Goal: Task Accomplishment & Management: Use online tool/utility

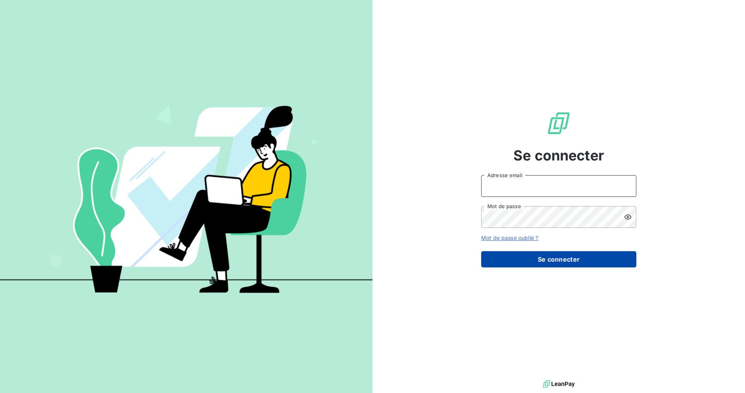
type input "[PERSON_NAME][EMAIL_ADDRESS][DOMAIN_NAME]"
click at [541, 264] on button "Se connecter" at bounding box center [558, 259] width 155 height 16
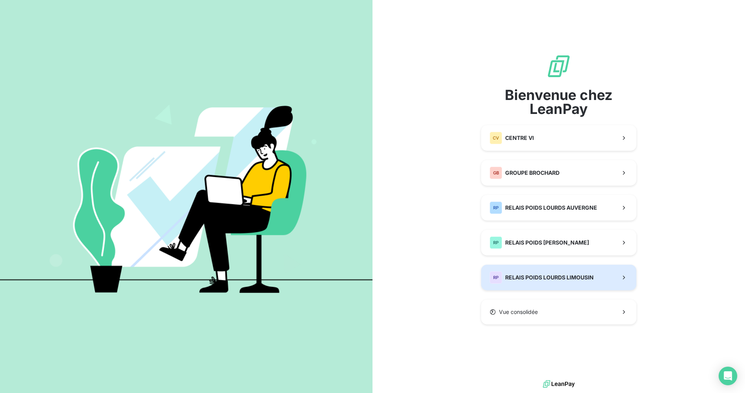
click at [577, 274] on span "RELAIS POIDS LOURDS LIMOUSIN" at bounding box center [549, 278] width 88 height 8
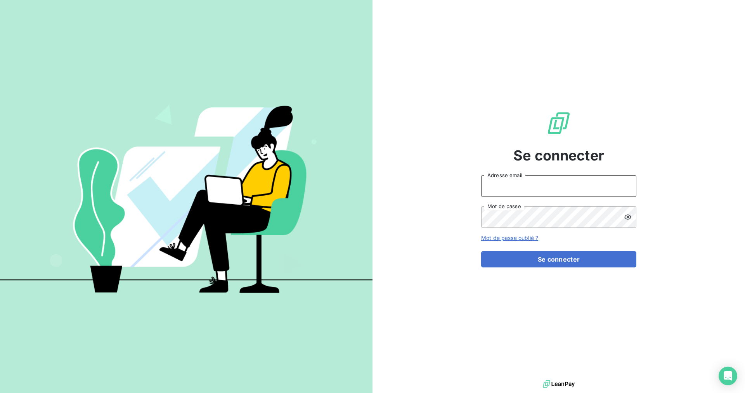
type input "[PERSON_NAME][EMAIL_ADDRESS][DOMAIN_NAME]"
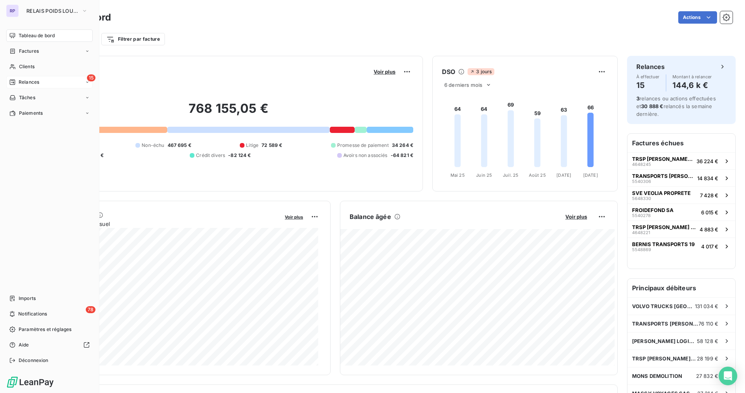
click at [13, 83] on icon at bounding box center [12, 82] width 6 height 6
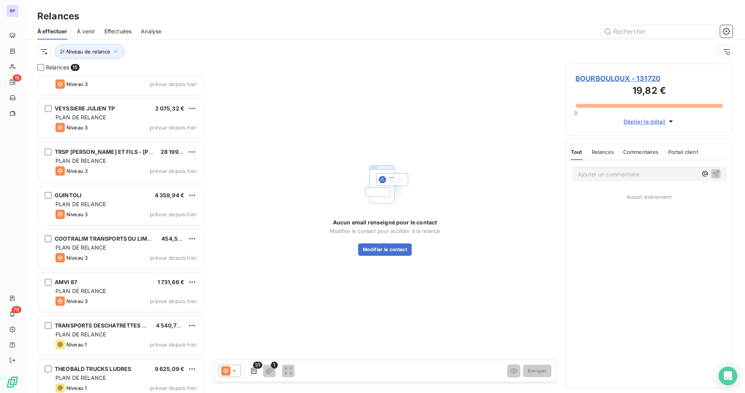
scroll to position [335, 0]
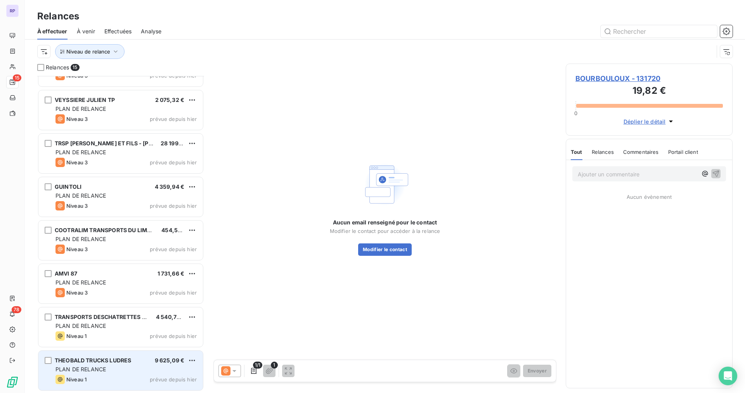
click at [113, 368] on div "PLAN DE RELANCE" at bounding box center [125, 370] width 141 height 8
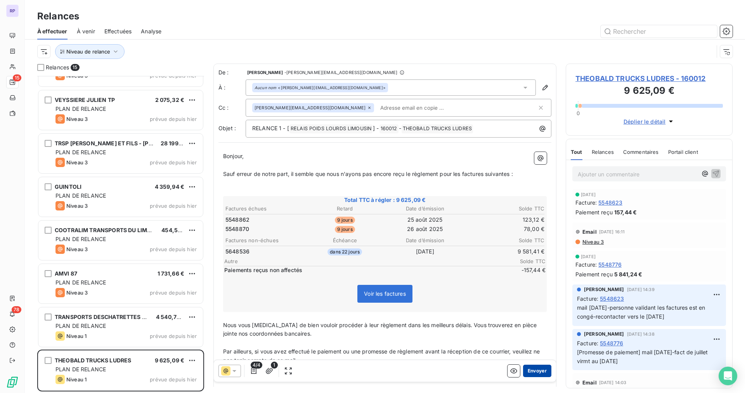
click at [537, 371] on button "Envoyer" at bounding box center [537, 371] width 28 height 12
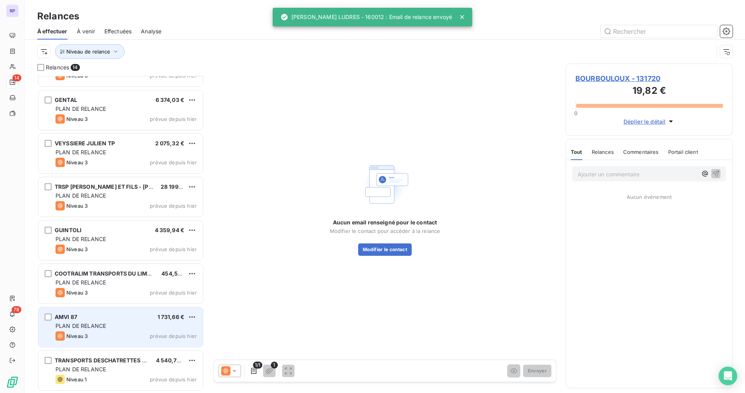
scroll to position [291, 0]
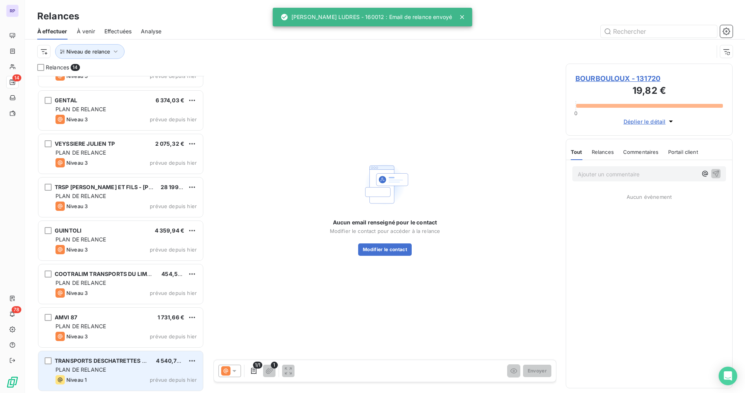
click at [111, 373] on div "PLAN DE RELANCE" at bounding box center [125, 370] width 141 height 8
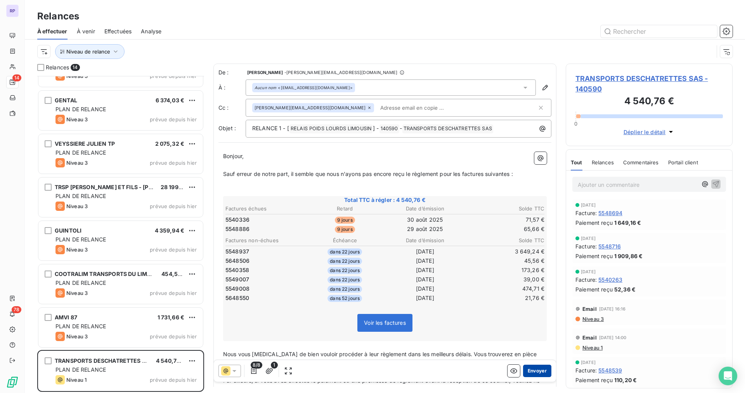
click at [535, 373] on button "Envoyer" at bounding box center [537, 371] width 28 height 12
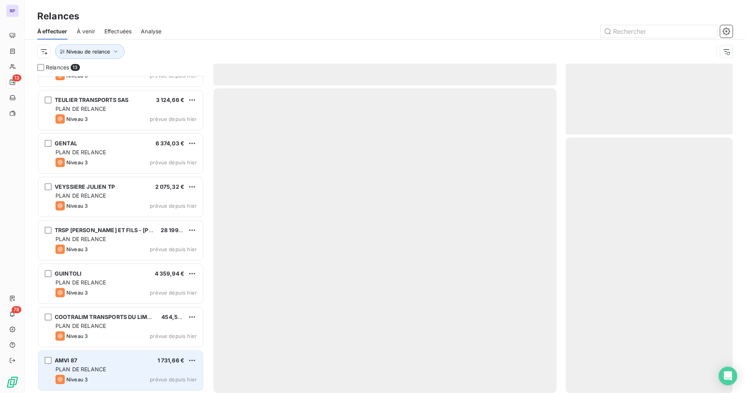
scroll to position [248, 0]
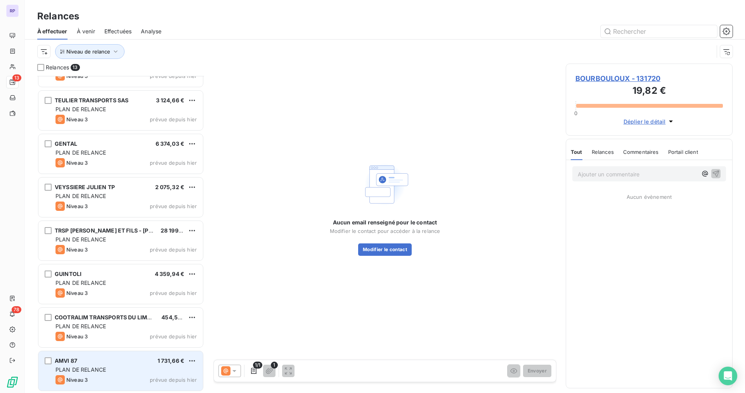
click at [92, 360] on div "AMVI 87 1 731,66 €" at bounding box center [125, 361] width 141 height 7
click at [144, 368] on div "PLAN DE RELANCE" at bounding box center [125, 370] width 141 height 8
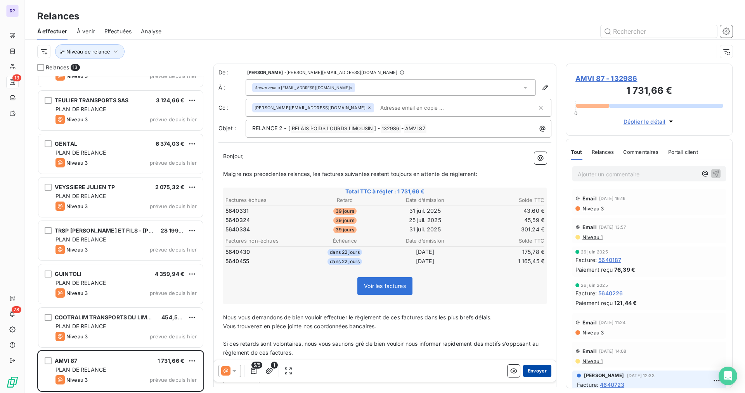
click at [532, 371] on button "Envoyer" at bounding box center [537, 371] width 28 height 12
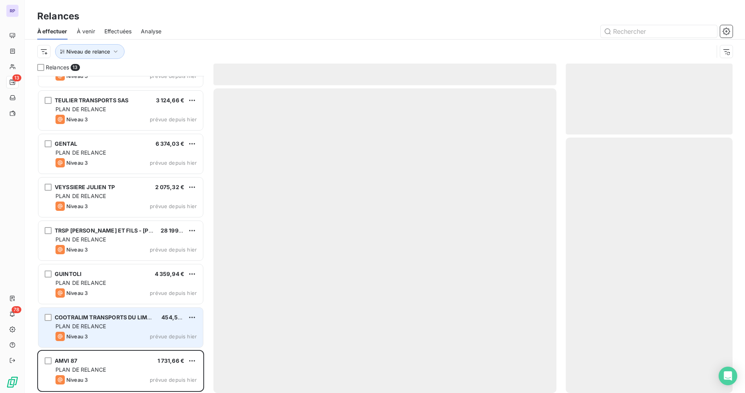
scroll to position [204, 0]
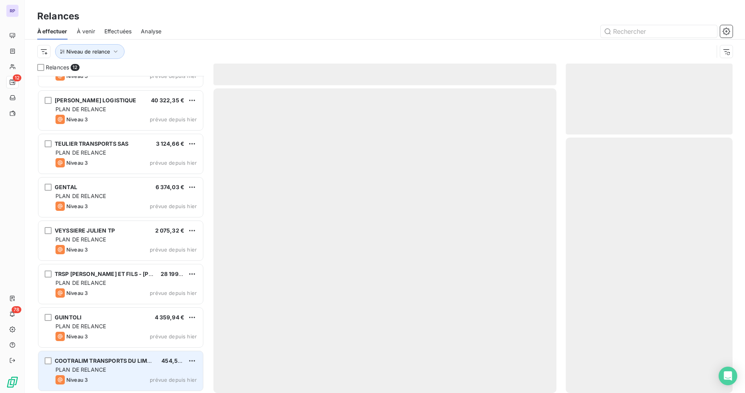
click at [102, 369] on span "PLAN DE RELANCE" at bounding box center [80, 370] width 50 height 7
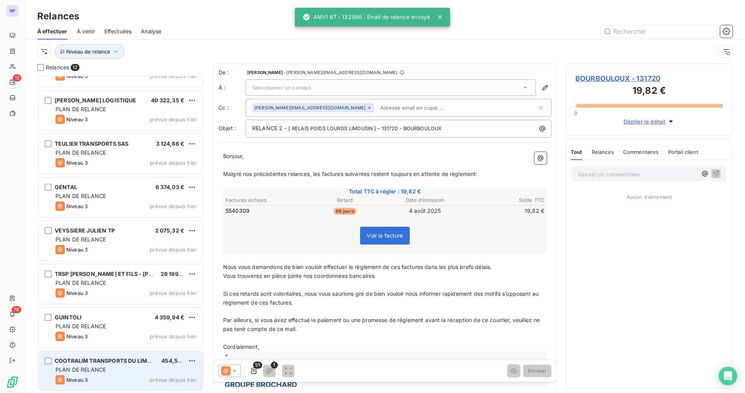
click at [100, 371] on span "PLAN DE RELANCE" at bounding box center [80, 370] width 50 height 7
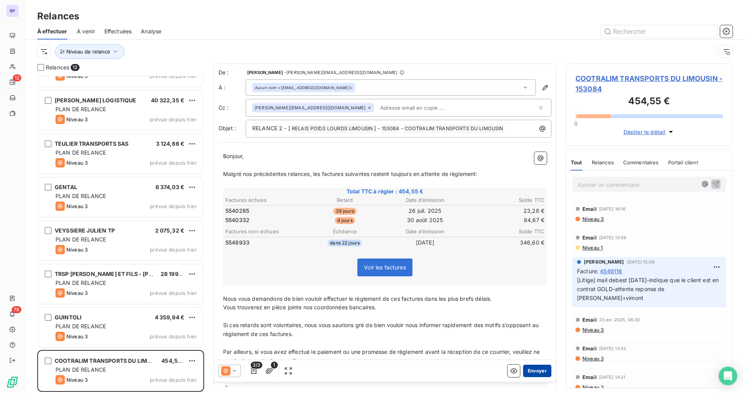
click at [526, 370] on button "Envoyer" at bounding box center [537, 371] width 28 height 12
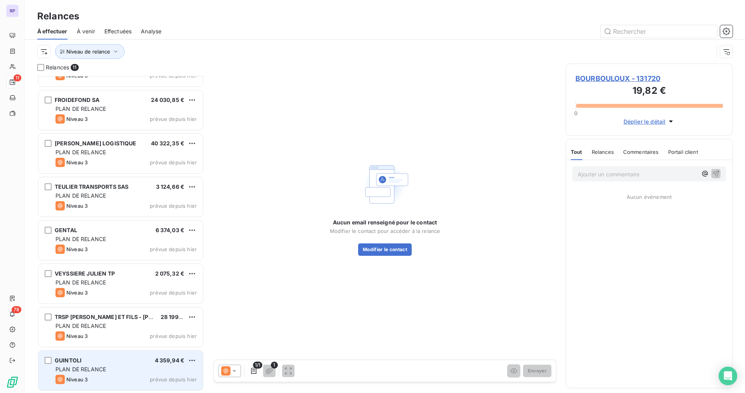
scroll to position [161, 0]
click at [98, 364] on div "GUINTOLI 4 359,94 €" at bounding box center [125, 361] width 141 height 7
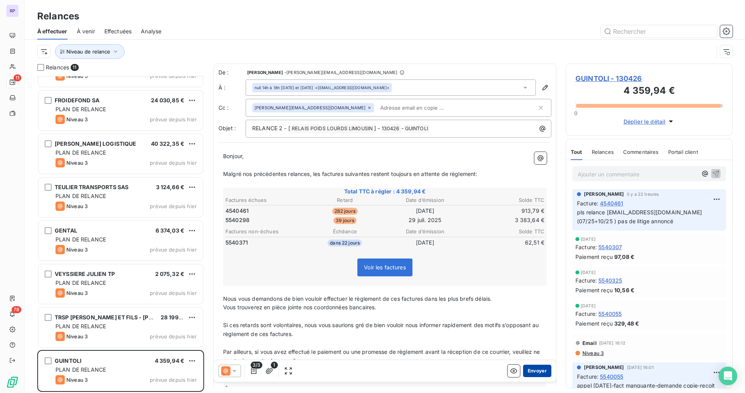
click at [536, 371] on button "Envoyer" at bounding box center [537, 371] width 28 height 12
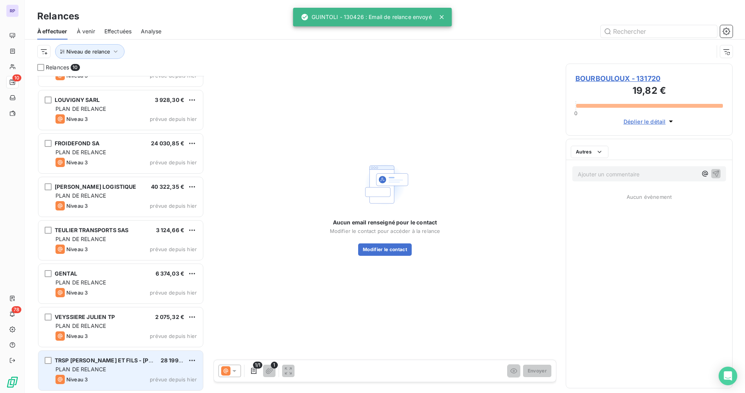
scroll to position [117, 0]
click at [119, 367] on div "PLAN DE RELANCE" at bounding box center [125, 370] width 141 height 8
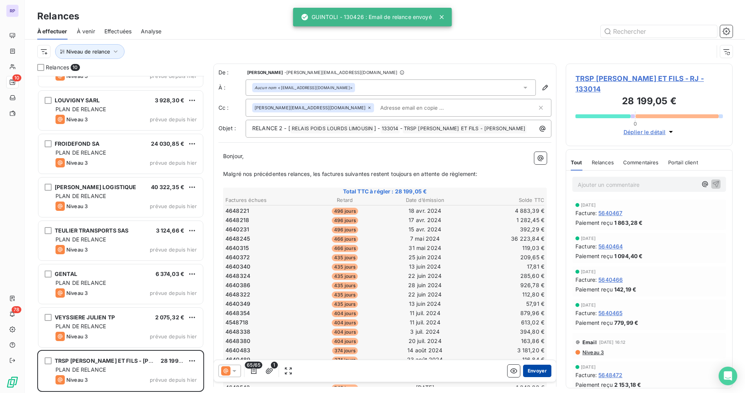
click at [523, 370] on button "Envoyer" at bounding box center [537, 371] width 28 height 12
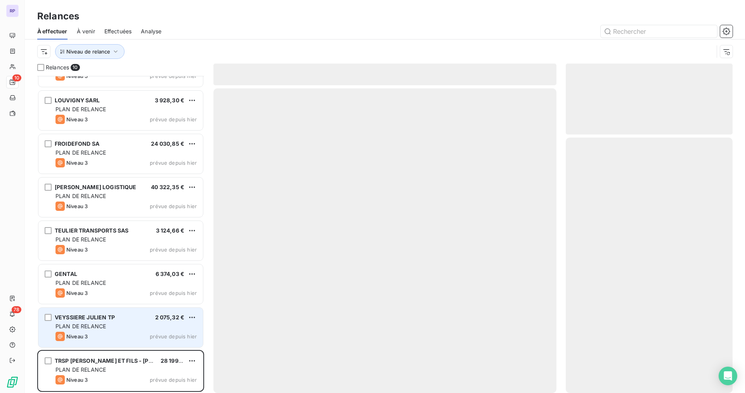
scroll to position [74, 0]
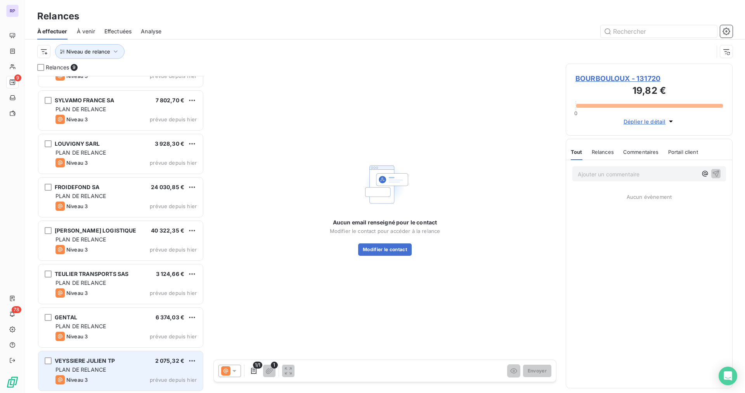
click at [100, 374] on div "VEYSSIERE JULIEN TP 2 075,32 € PLAN DE RELANCE Niveau 3 prévue depuis [DATE]" at bounding box center [120, 372] width 165 height 40
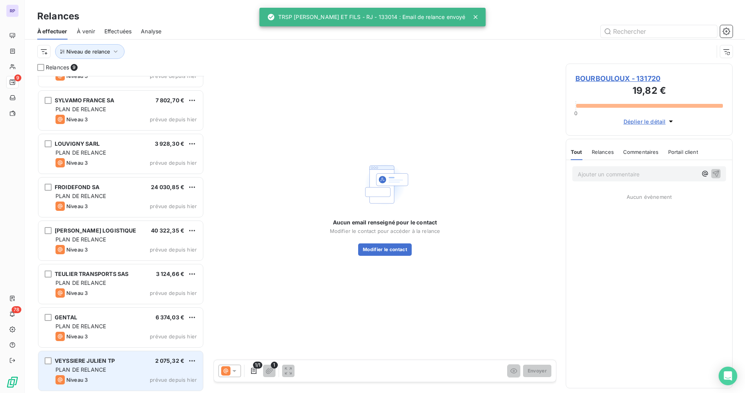
click at [100, 374] on div "VEYSSIERE JULIEN TP 2 075,32 € PLAN DE RELANCE Niveau 3 prévue depuis [DATE]" at bounding box center [120, 372] width 165 height 40
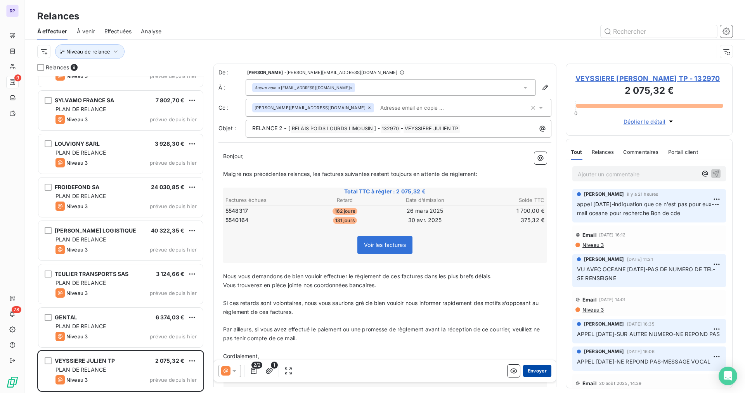
click at [531, 372] on button "Envoyer" at bounding box center [537, 371] width 28 height 12
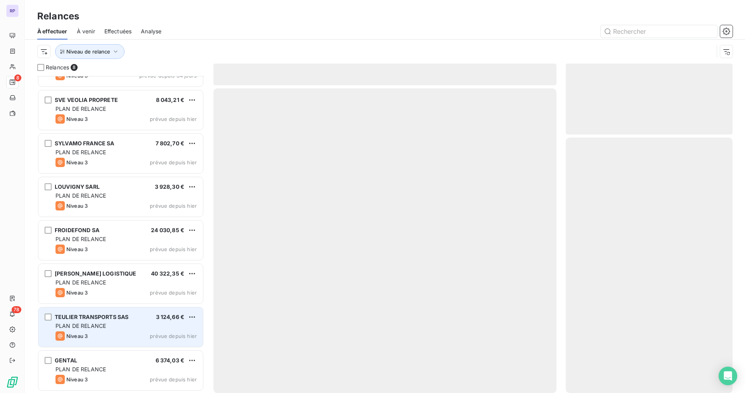
scroll to position [30, 0]
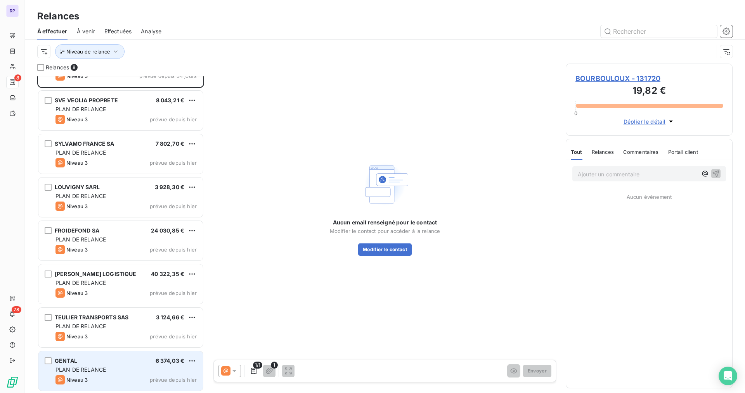
click at [98, 367] on span "PLAN DE RELANCE" at bounding box center [80, 370] width 50 height 7
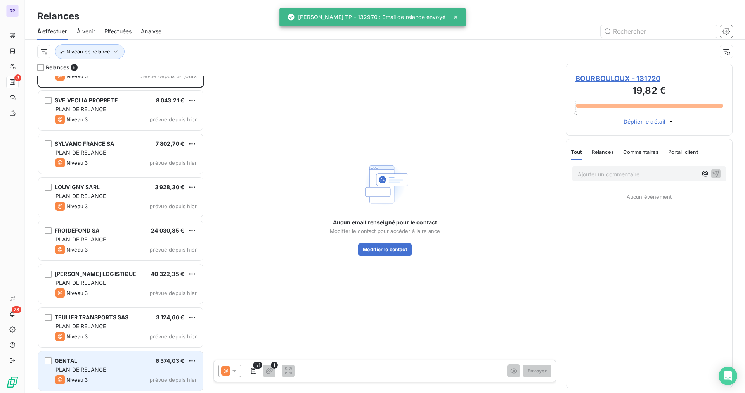
click at [98, 368] on span "PLAN DE RELANCE" at bounding box center [80, 370] width 50 height 7
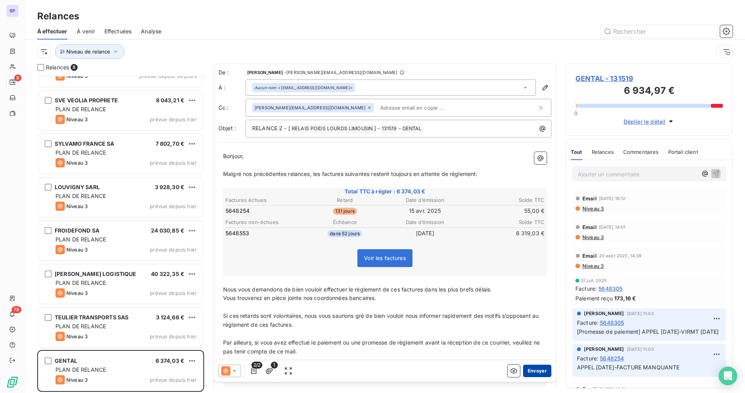
click at [535, 373] on button "Envoyer" at bounding box center [537, 371] width 28 height 12
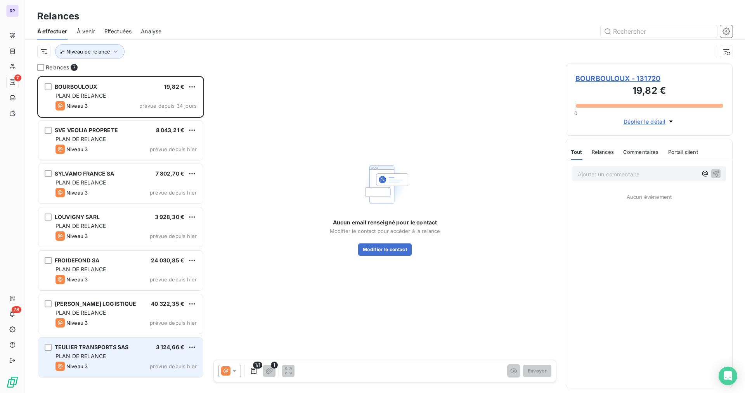
click at [122, 361] on div "TEULIER TRANSPORTS SAS 3 124,66 € PLAN DE RELANCE Niveau 3 prévue depuis [DATE]" at bounding box center [120, 358] width 165 height 40
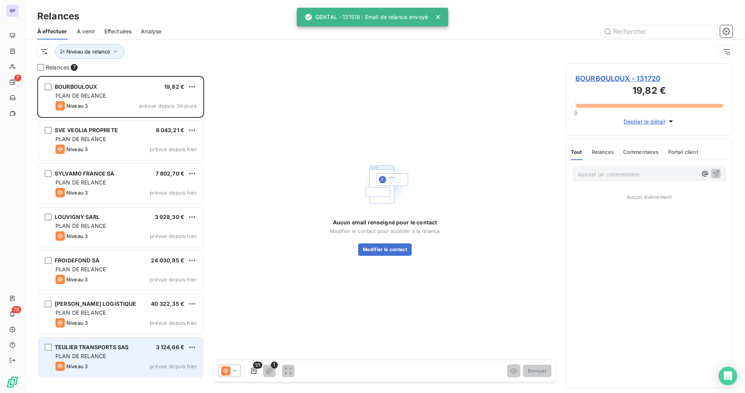
click at [124, 361] on div "TEULIER TRANSPORTS SAS 3 124,66 € PLAN DE RELANCE Niveau 3 prévue depuis [DATE]" at bounding box center [120, 358] width 165 height 40
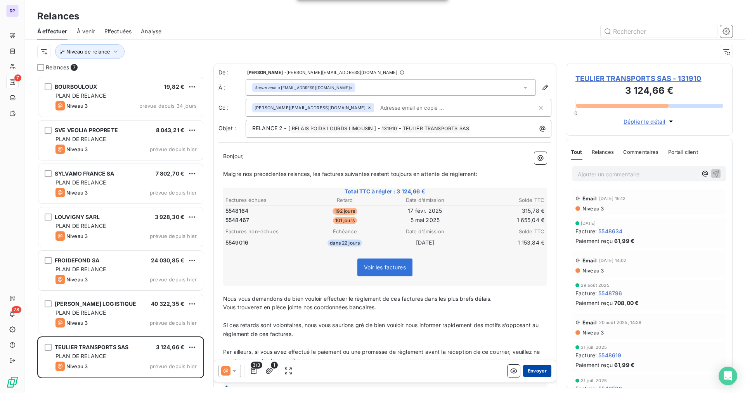
click at [528, 370] on button "Envoyer" at bounding box center [537, 371] width 28 height 12
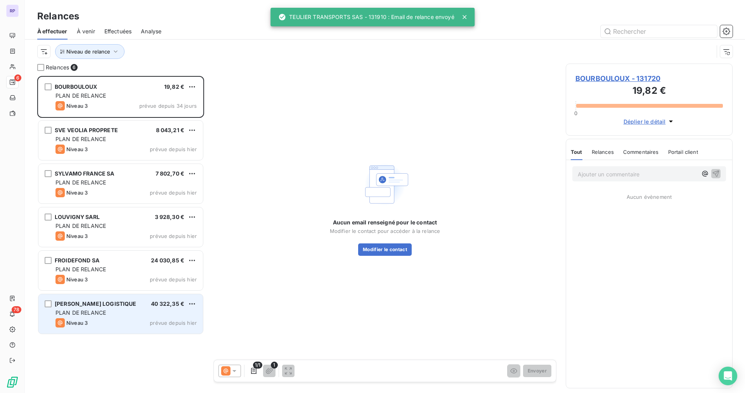
click at [111, 326] on div "Niveau 3 prévue depuis [DATE]" at bounding box center [125, 323] width 141 height 9
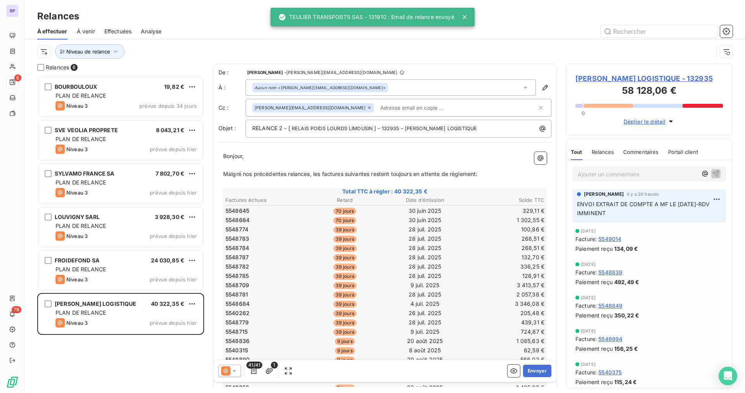
scroll to position [78, 0]
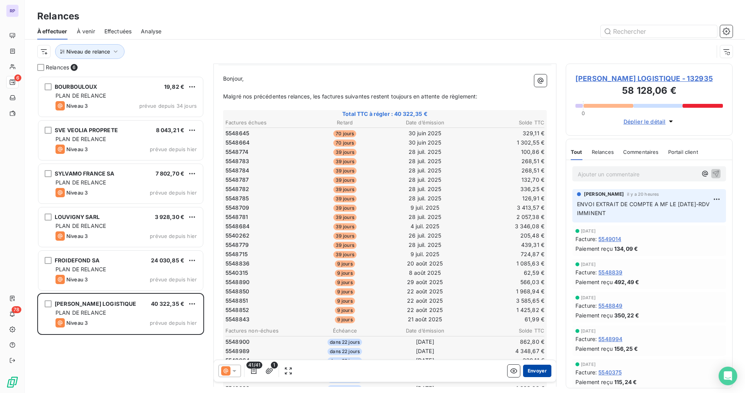
click at [537, 368] on button "Envoyer" at bounding box center [537, 371] width 28 height 12
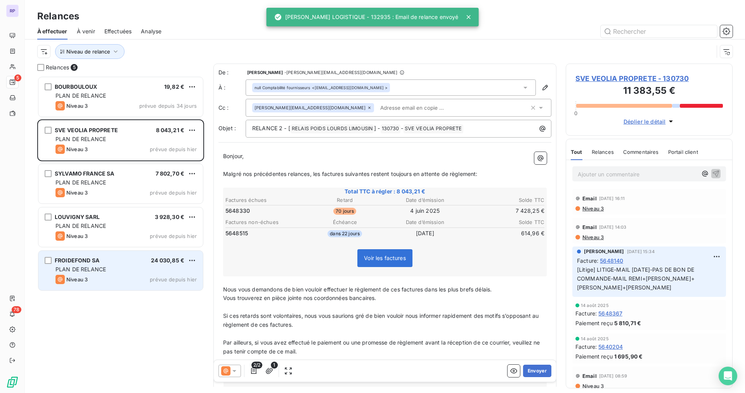
click at [124, 275] on div "Niveau 3 prévue depuis [DATE]" at bounding box center [125, 279] width 141 height 9
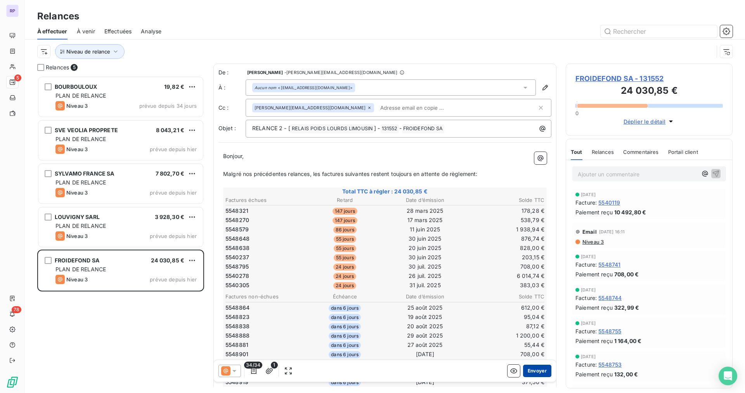
click at [540, 373] on button "Envoyer" at bounding box center [537, 371] width 28 height 12
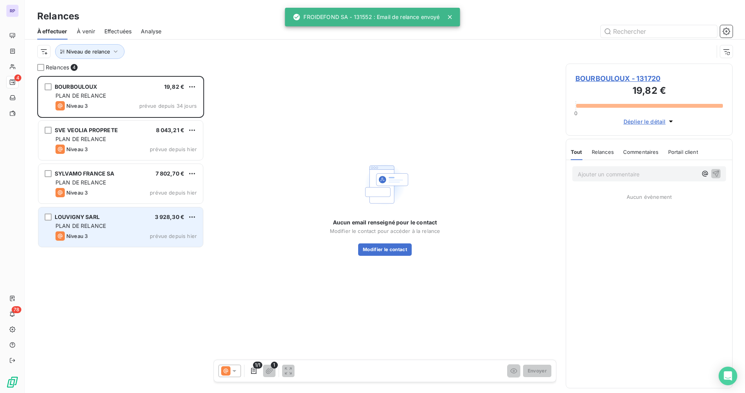
click at [112, 236] on div "Niveau 3 prévue depuis [DATE]" at bounding box center [125, 236] width 141 height 9
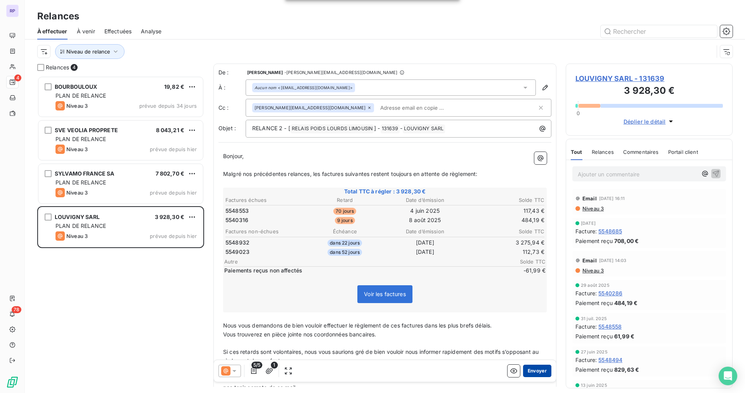
click at [539, 374] on button "Envoyer" at bounding box center [537, 371] width 28 height 12
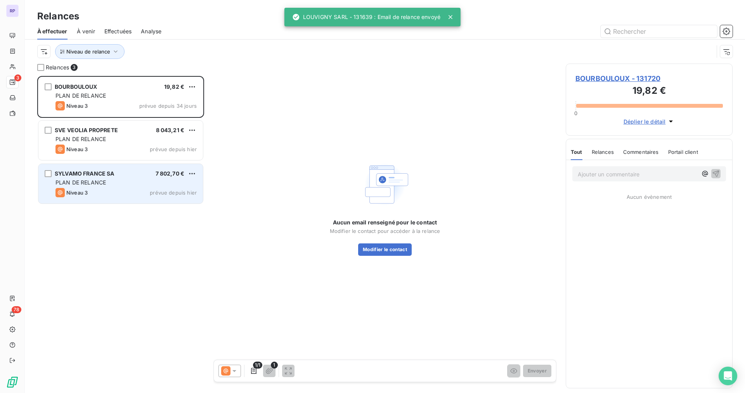
click at [137, 177] on div "SYLVAMO FRANCE SA 7 802,70 € PLAN DE RELANCE Niveau 3 prévue depuis [DATE]" at bounding box center [120, 184] width 165 height 40
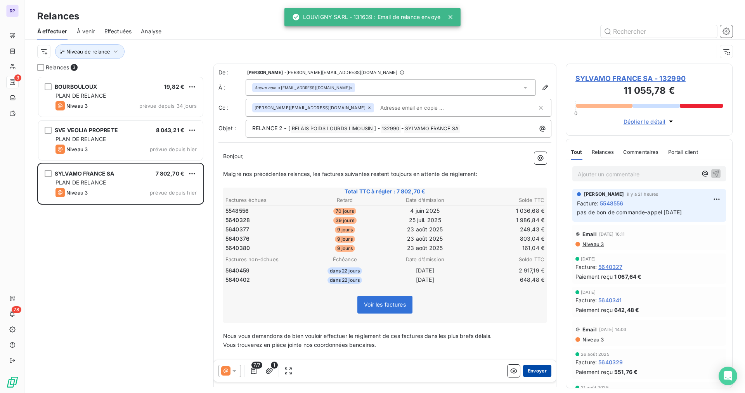
click at [539, 372] on button "Envoyer" at bounding box center [537, 371] width 28 height 12
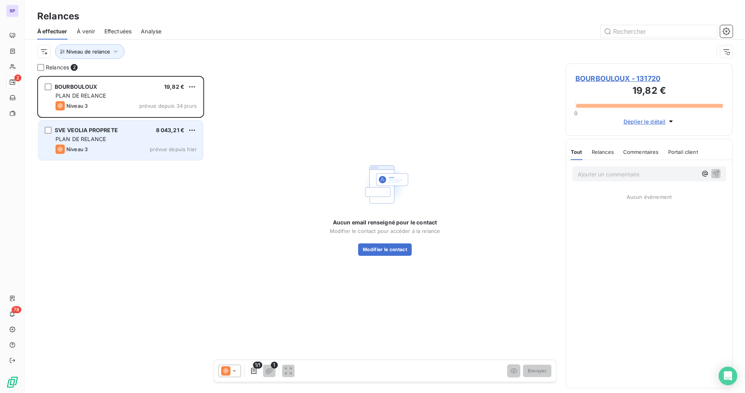
click at [152, 149] on span "prévue depuis hier" at bounding box center [173, 149] width 47 height 6
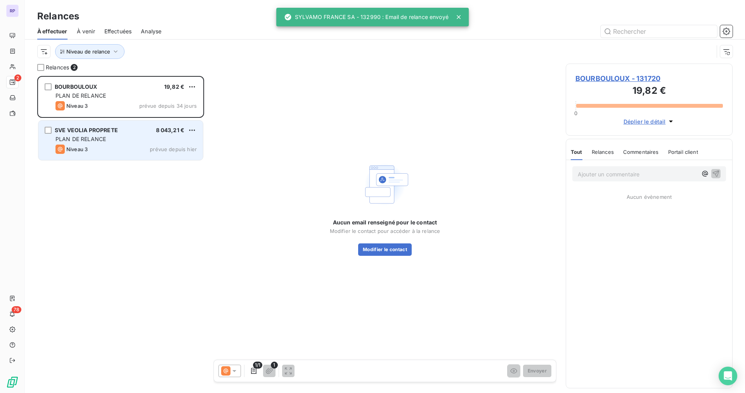
click at [168, 137] on div "PLAN DE RELANCE" at bounding box center [125, 139] width 141 height 8
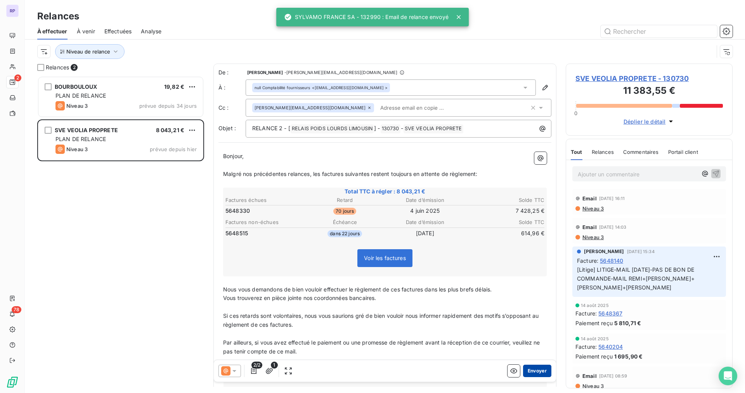
click at [541, 372] on button "Envoyer" at bounding box center [537, 371] width 28 height 12
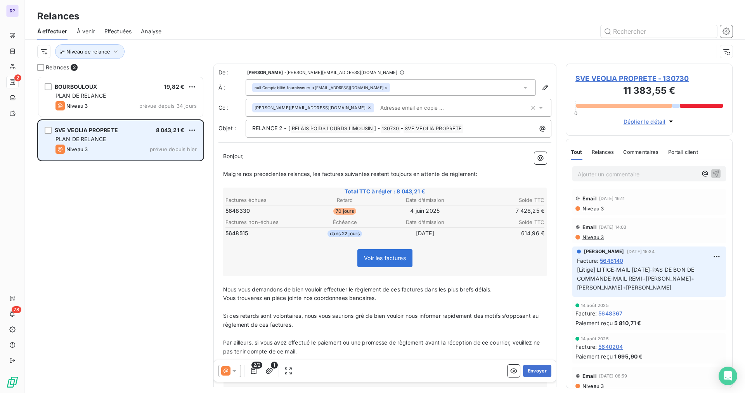
click at [154, 146] on div "Niveau 3 prévue depuis [DATE]" at bounding box center [125, 149] width 141 height 9
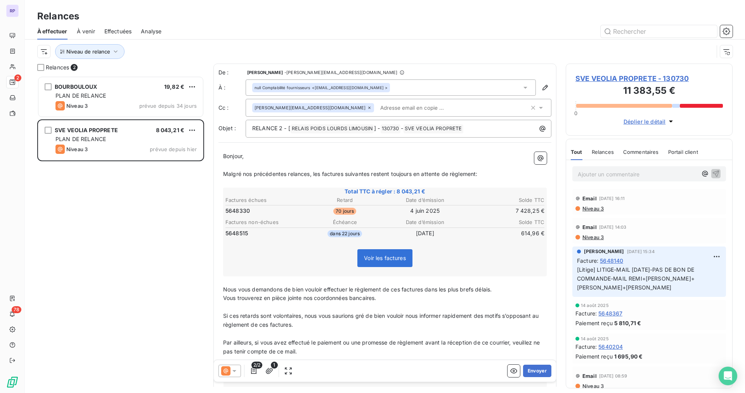
click at [598, 209] on span "Niveau 3" at bounding box center [593, 209] width 22 height 6
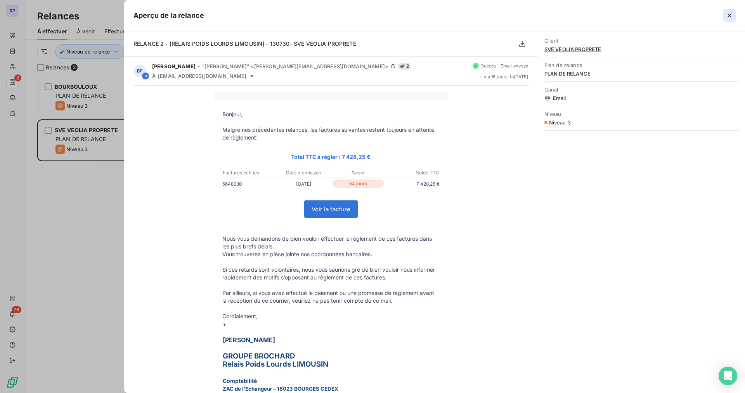
click at [728, 21] on button "button" at bounding box center [729, 15] width 12 height 12
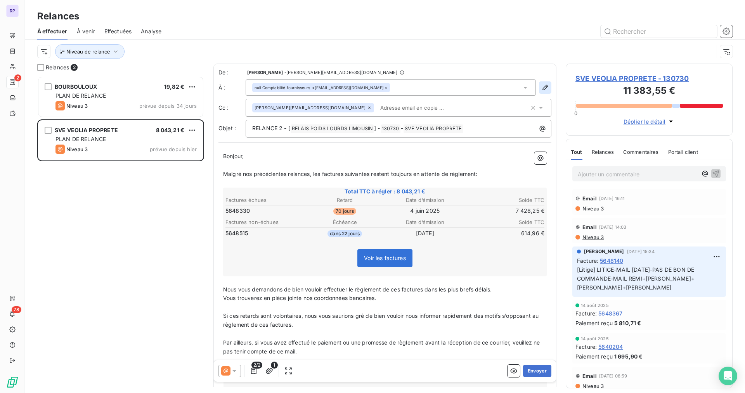
click at [541, 85] on icon "button" at bounding box center [545, 88] width 8 height 8
type input "Comptabilité fournisseurs"
type input "[EMAIL_ADDRESS][DOMAIN_NAME]"
type input "02 55 59 50 50"
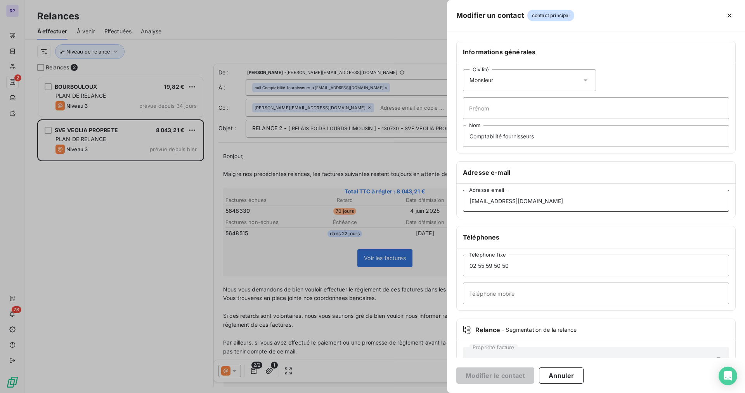
click at [631, 206] on input "[EMAIL_ADDRESS][DOMAIN_NAME]" at bounding box center [596, 201] width 266 height 22
type input "[EMAIL_ADDRESS][DOMAIN_NAME]"
click at [524, 381] on button "Modifier le contact" at bounding box center [495, 376] width 78 height 16
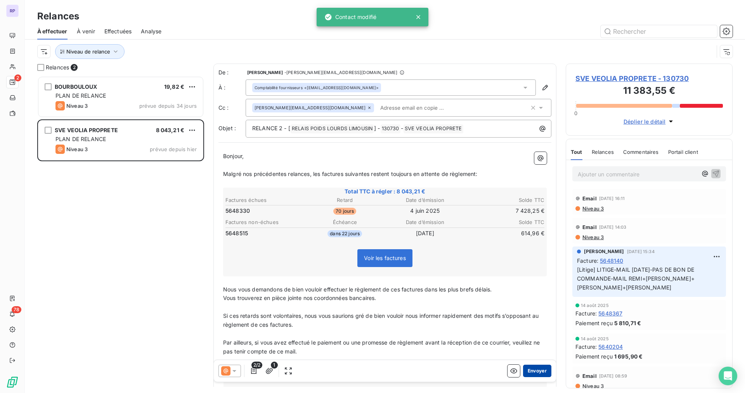
click at [533, 374] on button "Envoyer" at bounding box center [537, 371] width 28 height 12
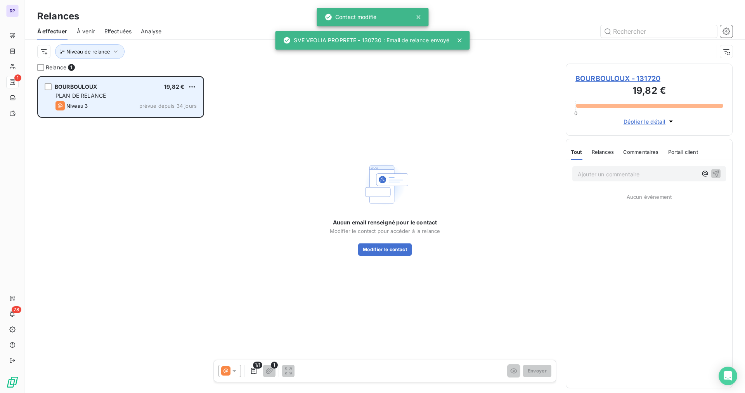
click at [145, 92] on div "PLAN DE RELANCE" at bounding box center [125, 96] width 141 height 8
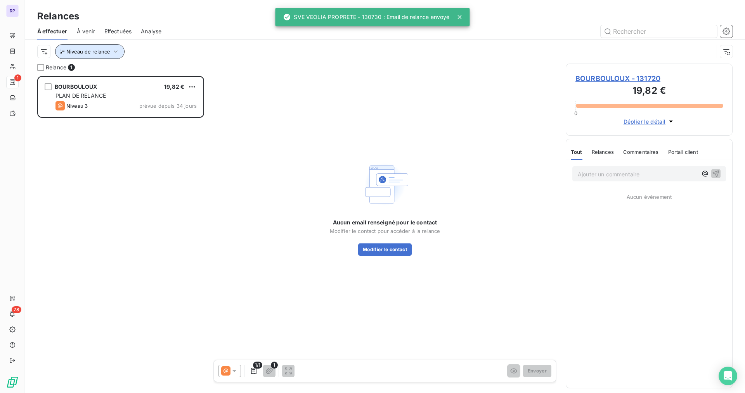
click at [108, 51] on span "Niveau de relance" at bounding box center [88, 52] width 44 height 6
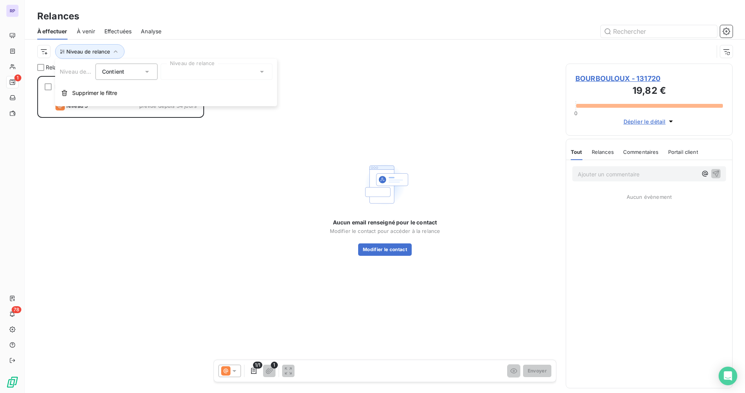
click at [387, 50] on div "Niveau de relance" at bounding box center [375, 51] width 676 height 15
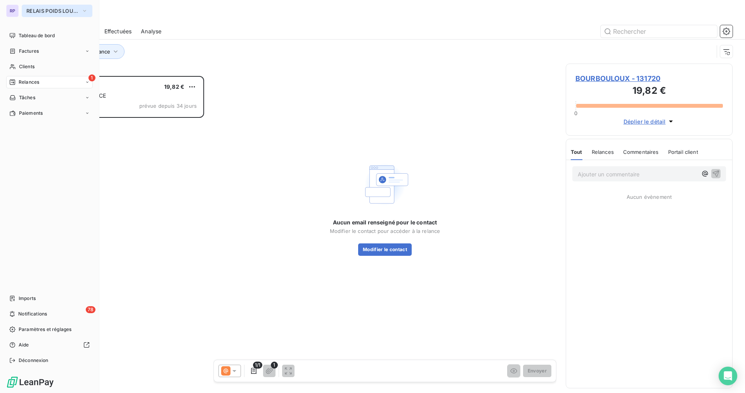
click at [43, 12] on span "RELAIS POIDS LOURDS LIMOUSIN" at bounding box center [52, 11] width 52 height 6
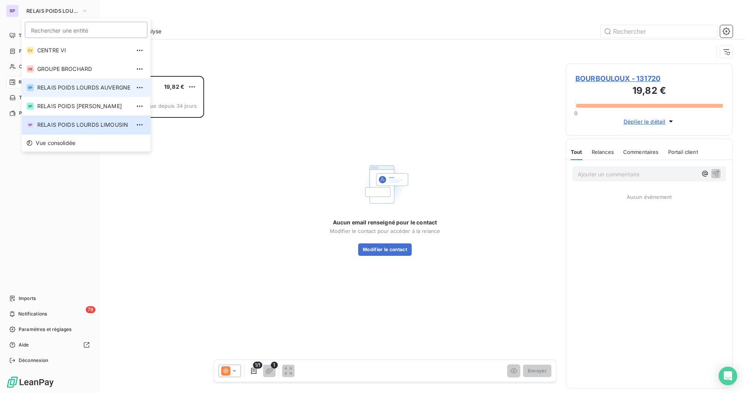
click at [99, 90] on span "RELAIS POIDS LOURDS AUVERGNE" at bounding box center [83, 88] width 93 height 8
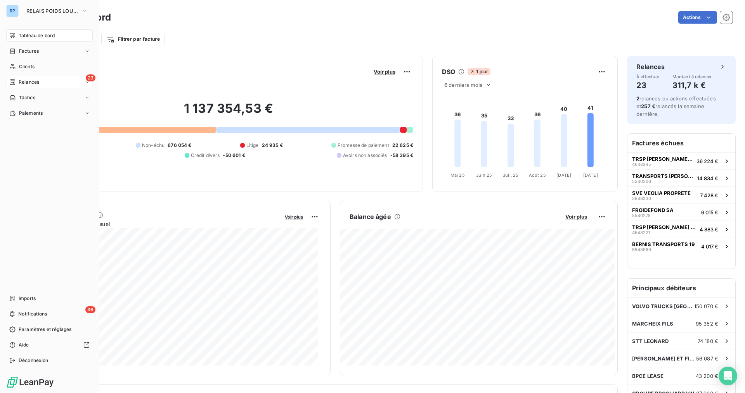
click at [46, 82] on div "23 Relances" at bounding box center [49, 82] width 87 height 12
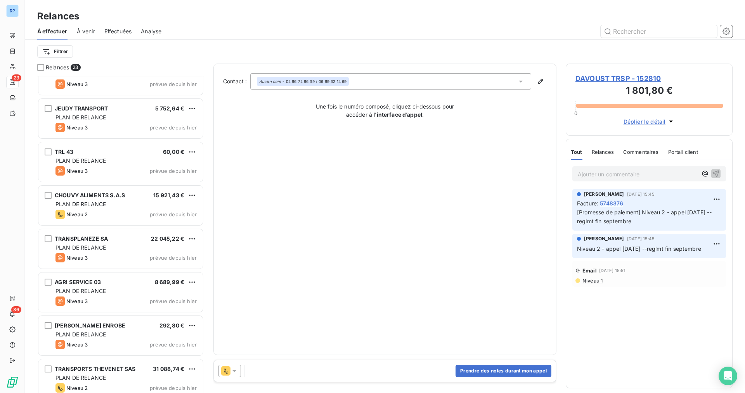
scroll to position [683, 0]
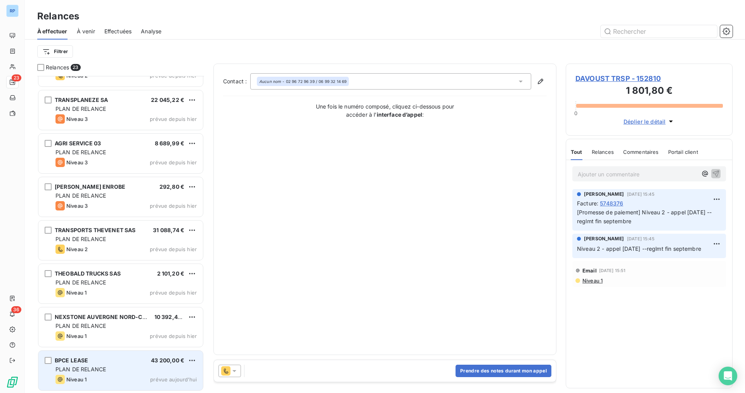
click at [139, 364] on div "BPCE LEASE 43 200,00 €" at bounding box center [125, 360] width 141 height 7
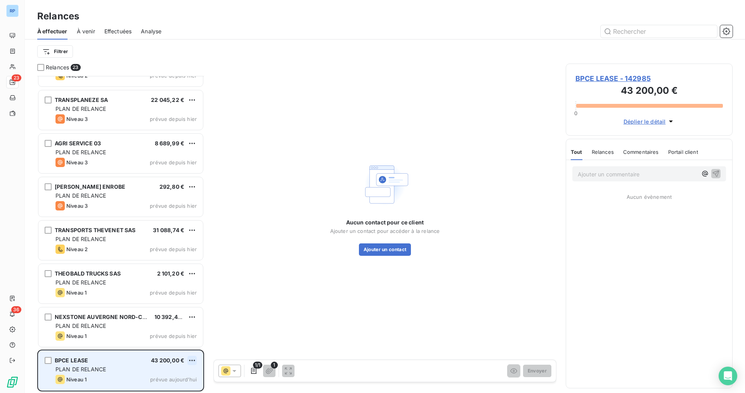
click at [194, 359] on html "RP 23 36 Relances À effectuer À venir Effectuées Analyse Filtrer Relances 23 TR…" at bounding box center [372, 196] width 745 height 393
click at [171, 333] on div "Replanifier cette action" at bounding box center [158, 331] width 69 height 12
select select "9"
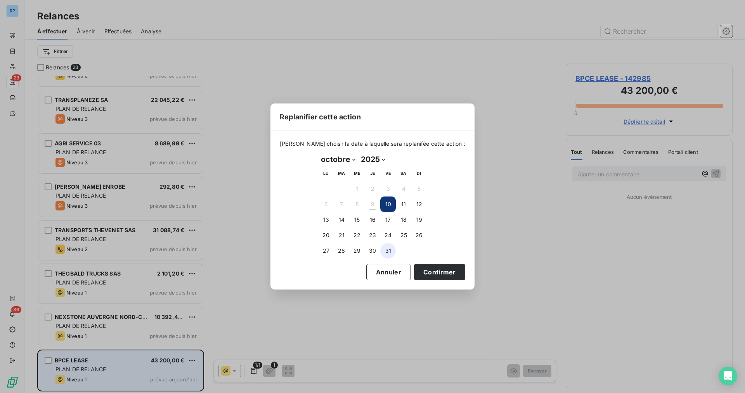
drag, startPoint x: 385, startPoint y: 254, endPoint x: 390, endPoint y: 254, distance: 5.0
click at [385, 254] on button "31" at bounding box center [388, 251] width 16 height 16
click at [435, 274] on button "Confirmer" at bounding box center [439, 272] width 51 height 16
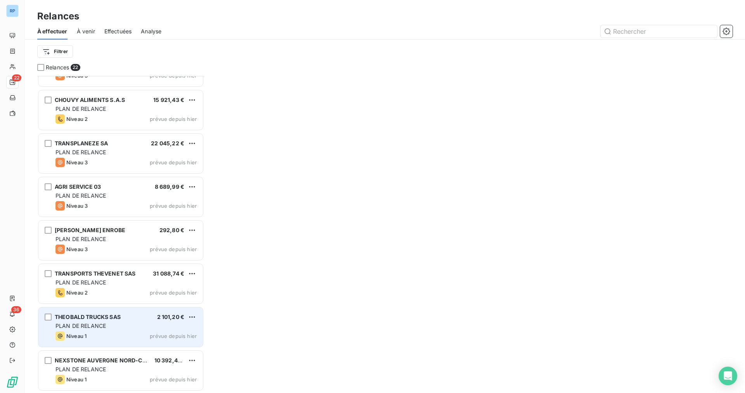
scroll to position [639, 0]
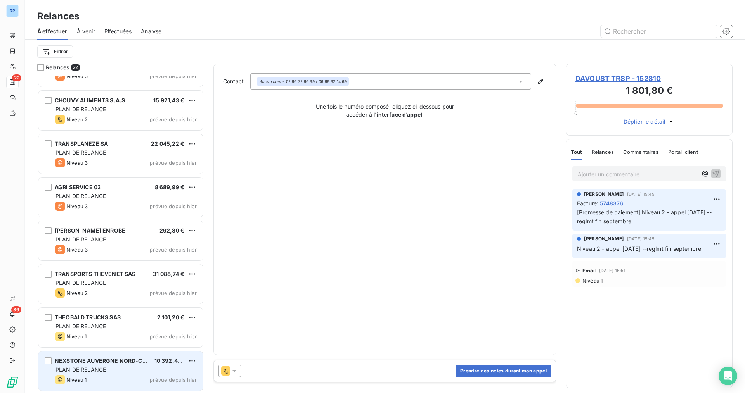
click at [125, 362] on span "NEXSTONE AUVERGNE NORD-CMSE" at bounding box center [105, 361] width 100 height 7
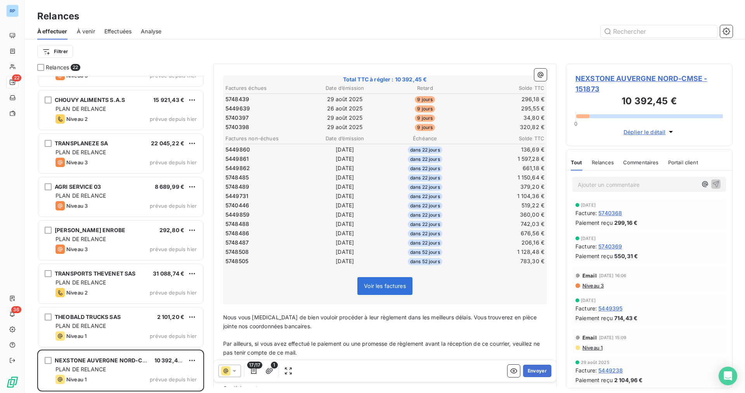
scroll to position [0, 0]
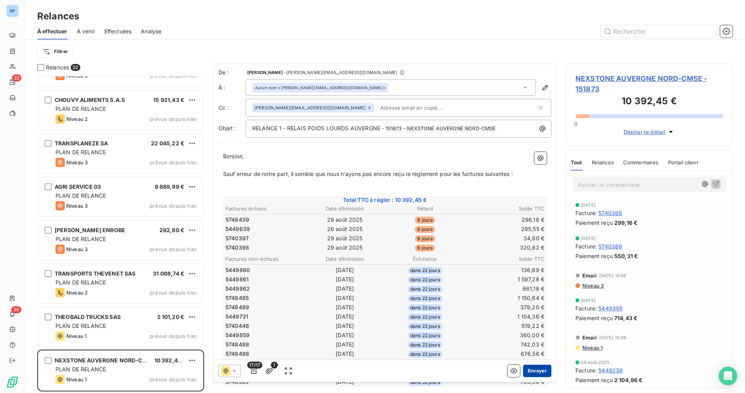
click at [532, 374] on button "Envoyer" at bounding box center [537, 371] width 28 height 12
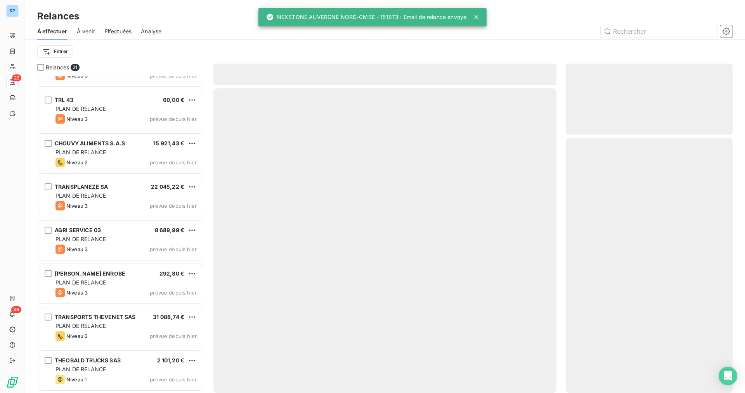
scroll to position [595, 0]
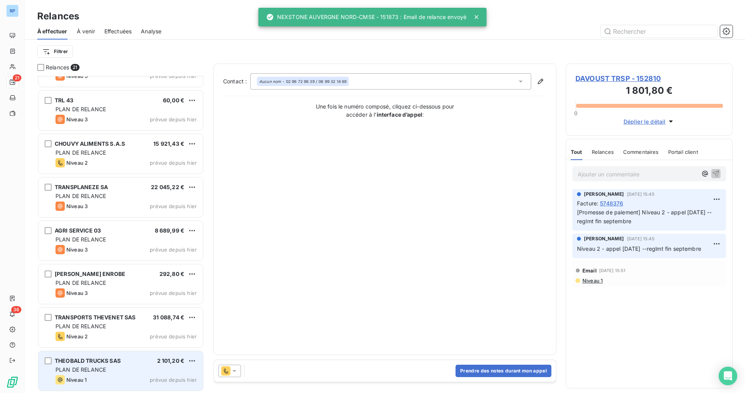
click at [134, 352] on div "THEOBALD TRUCKS SAS 2 101,20 € PLAN DE RELANCE Niveau 1 prévue depuis [DATE]" at bounding box center [120, 372] width 165 height 40
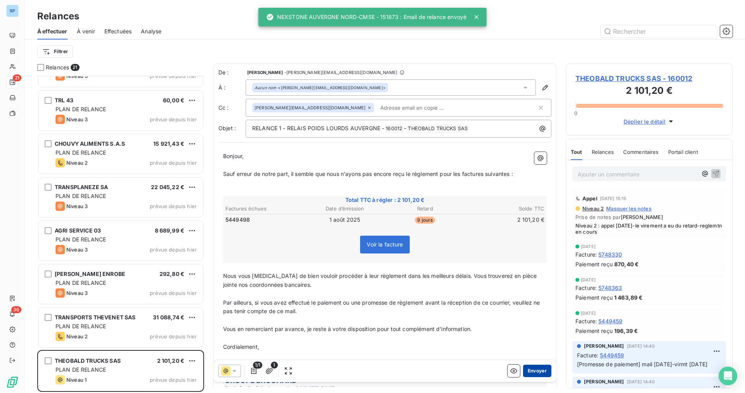
click at [534, 374] on button "Envoyer" at bounding box center [537, 371] width 28 height 12
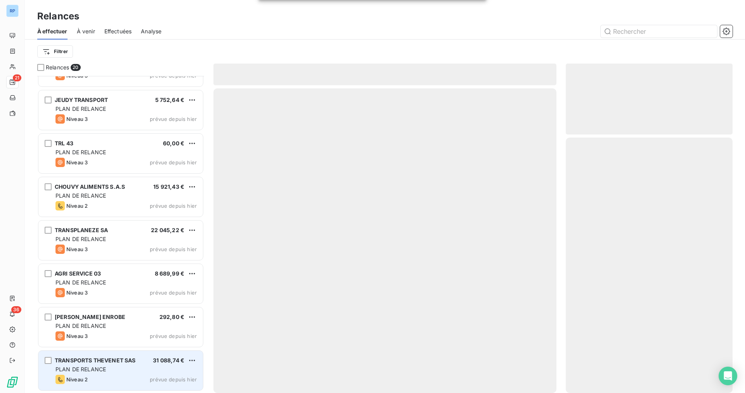
scroll to position [552, 0]
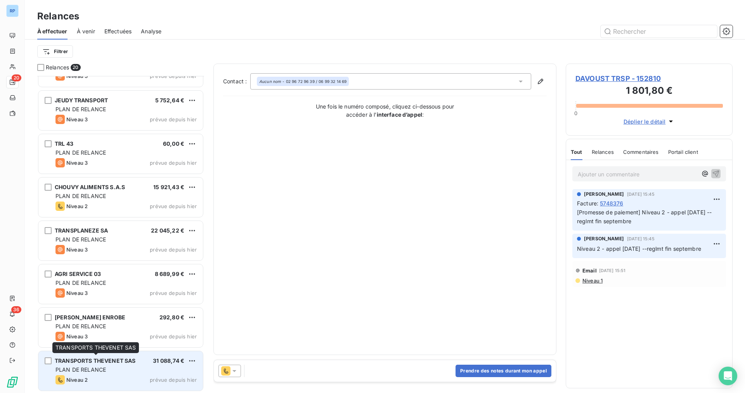
click at [105, 365] on div "TRANSPORTS THEVENET SAS" at bounding box center [95, 361] width 81 height 8
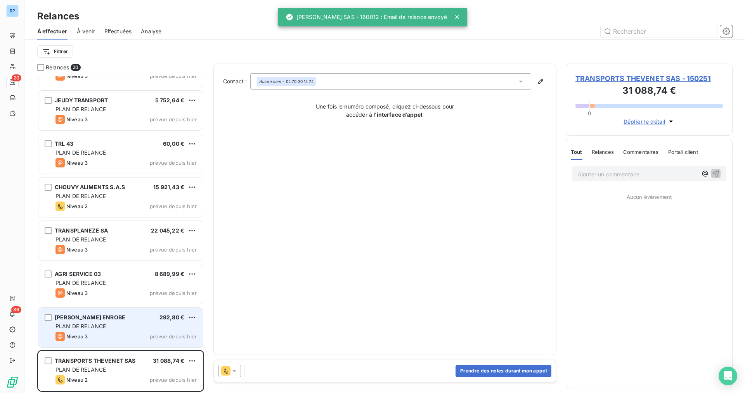
click at [105, 321] on div "[PERSON_NAME] ENROBE" at bounding box center [90, 318] width 71 height 8
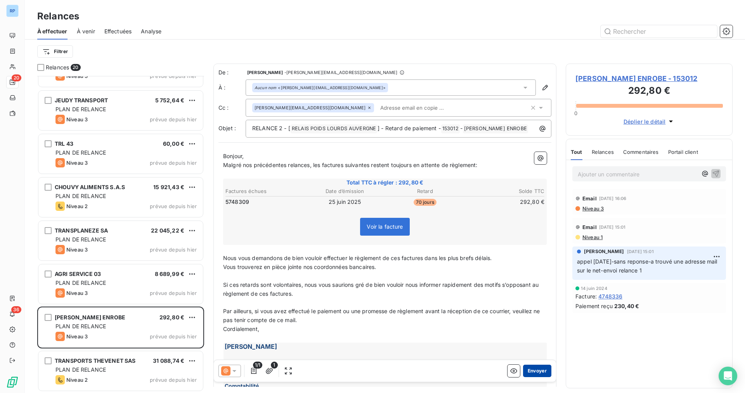
click at [538, 371] on button "Envoyer" at bounding box center [537, 371] width 28 height 12
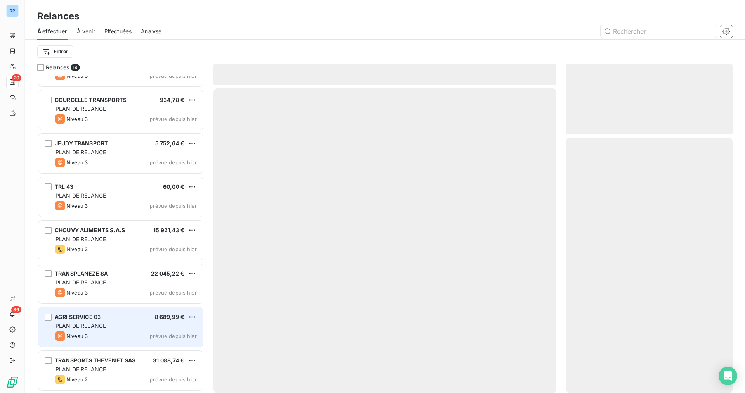
scroll to position [508, 0]
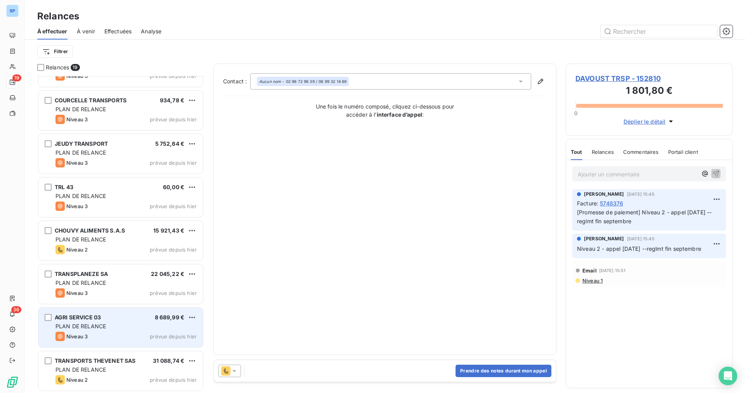
click at [126, 324] on div "PLAN DE RELANCE" at bounding box center [125, 327] width 141 height 8
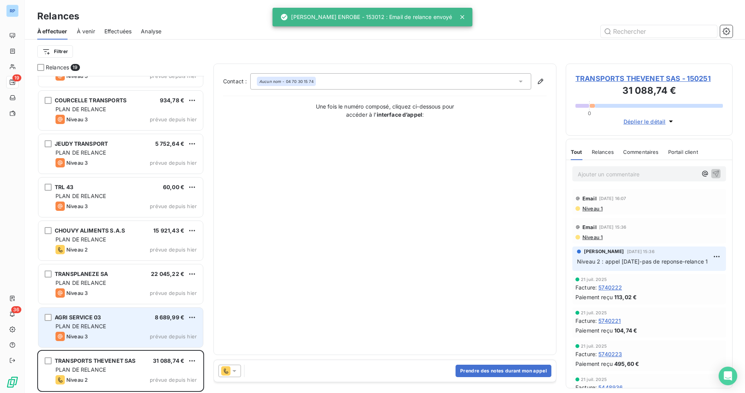
click at [136, 322] on div "AGRI SERVICE 03 8 689,99 € PLAN DE RELANCE Niveau 3 prévue depuis [DATE]" at bounding box center [120, 328] width 165 height 40
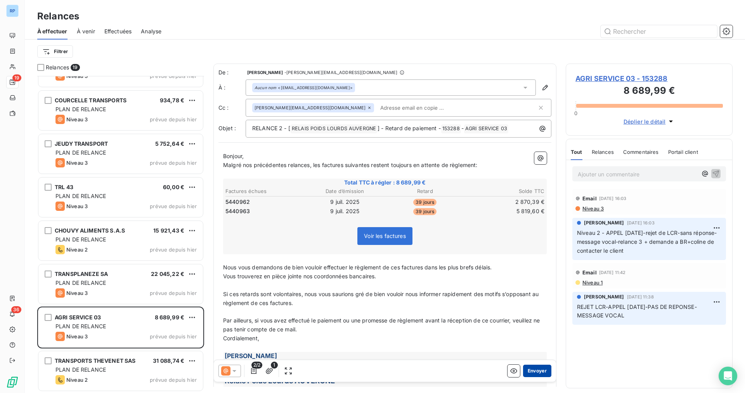
click at [540, 370] on button "Envoyer" at bounding box center [537, 371] width 28 height 12
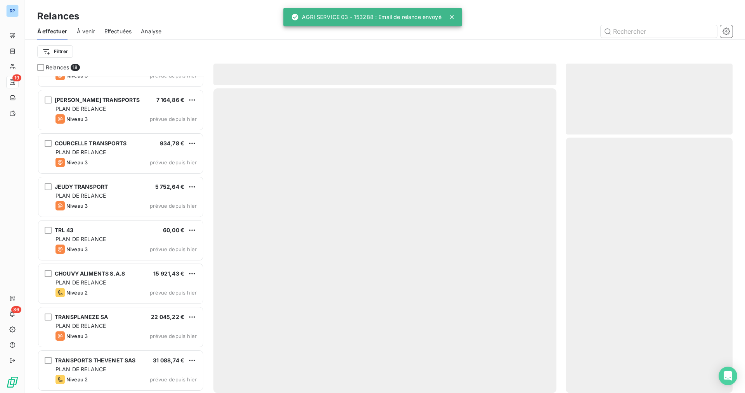
scroll to position [465, 0]
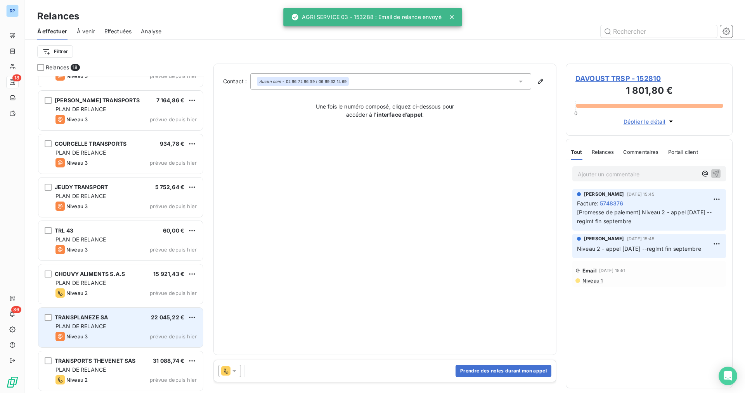
click at [99, 337] on div "Niveau 3 prévue depuis [DATE]" at bounding box center [125, 336] width 141 height 9
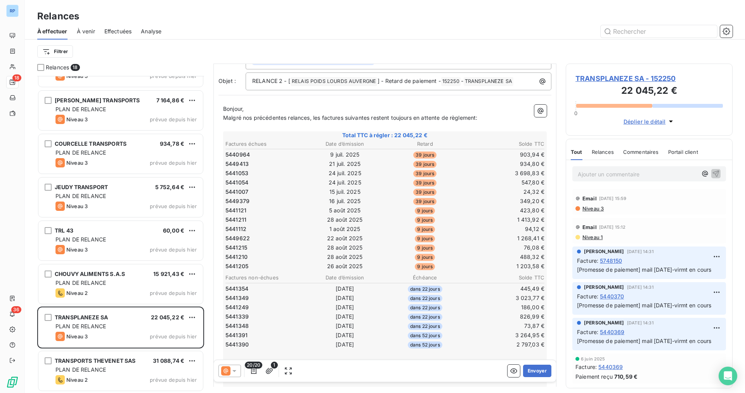
scroll to position [78, 0]
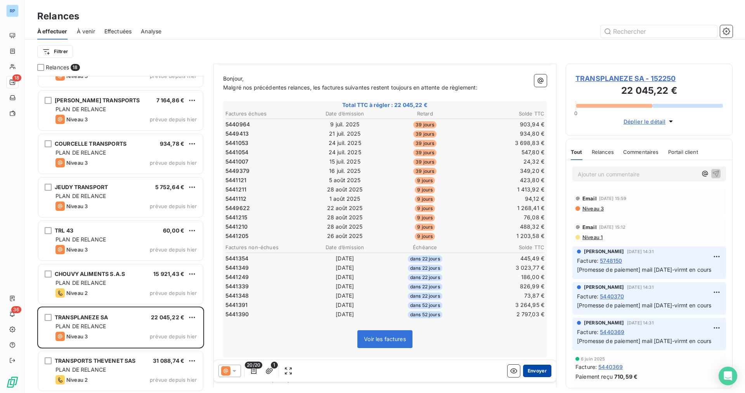
click at [529, 370] on button "Envoyer" at bounding box center [537, 371] width 28 height 12
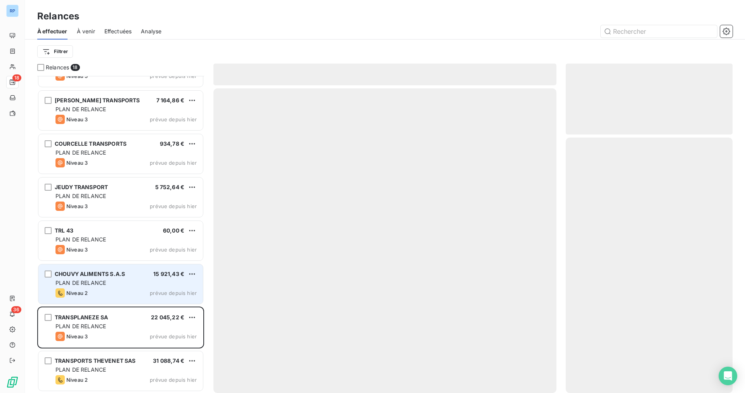
scroll to position [421, 0]
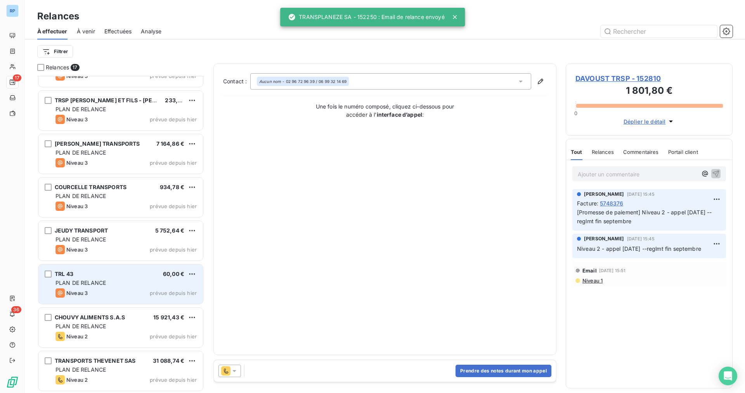
click at [108, 290] on div "Niveau 3 prévue depuis [DATE]" at bounding box center [125, 293] width 141 height 9
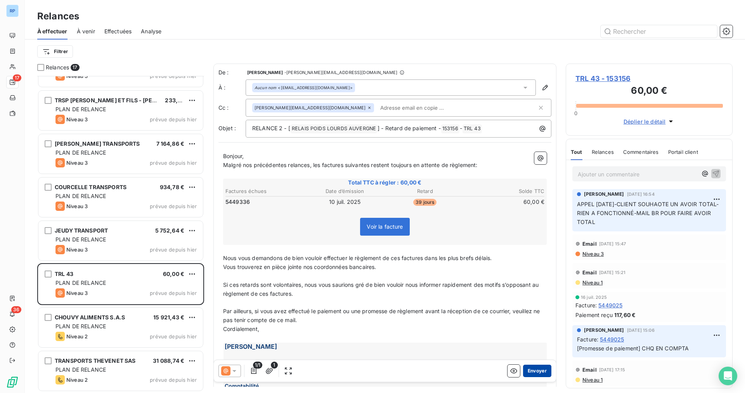
click at [537, 374] on button "Envoyer" at bounding box center [537, 371] width 28 height 12
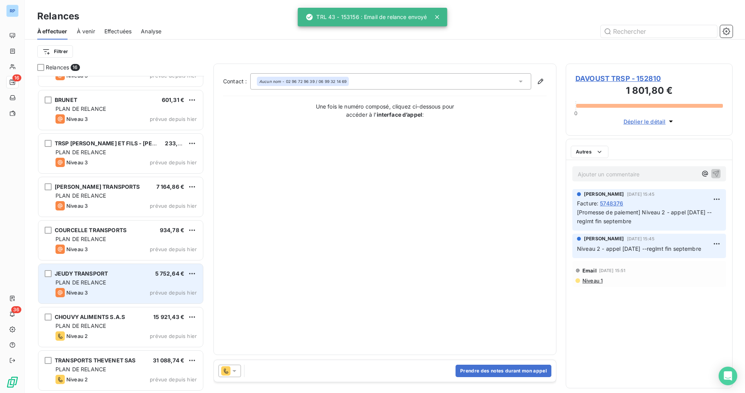
scroll to position [378, 0]
click at [85, 281] on span "PLAN DE RELANCE" at bounding box center [80, 283] width 50 height 7
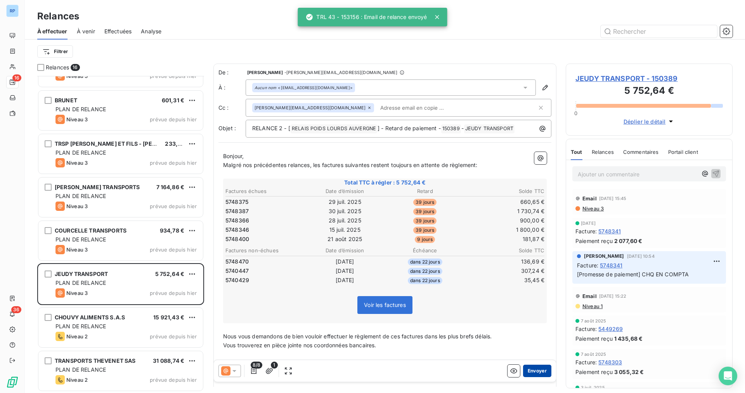
click at [532, 376] on button "Envoyer" at bounding box center [537, 371] width 28 height 12
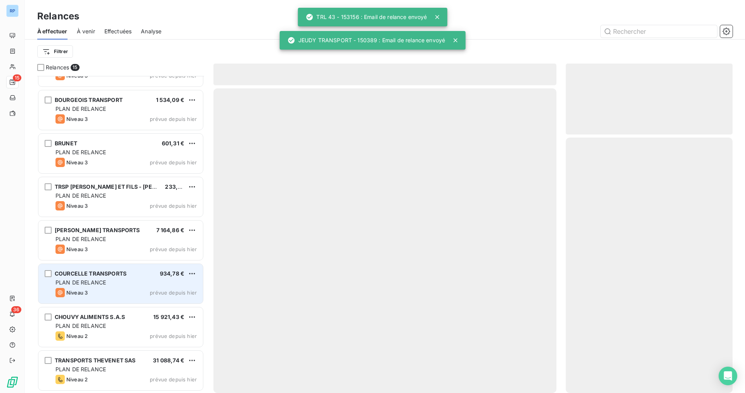
scroll to position [334, 0]
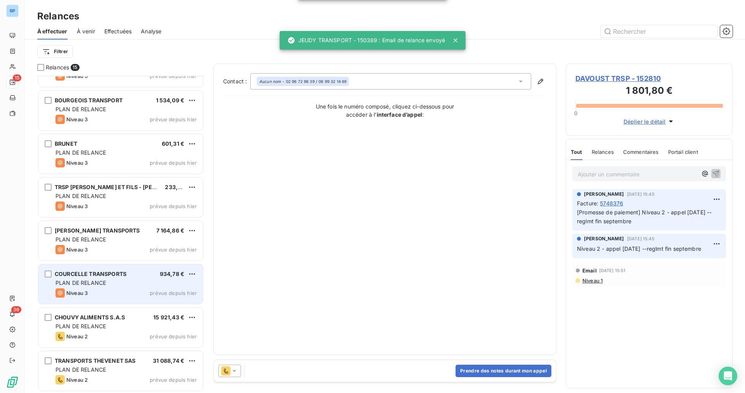
click at [98, 282] on span "PLAN DE RELANCE" at bounding box center [80, 283] width 50 height 7
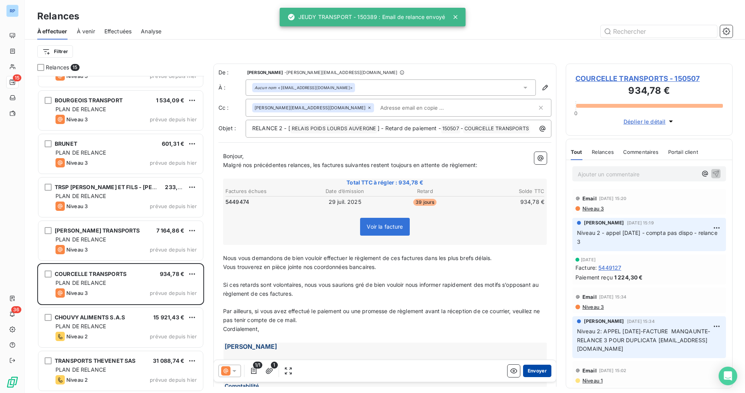
click at [529, 374] on button "Envoyer" at bounding box center [537, 371] width 28 height 12
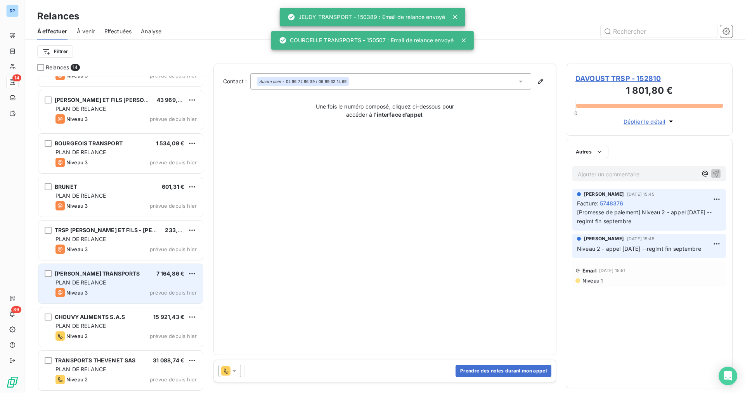
scroll to position [291, 0]
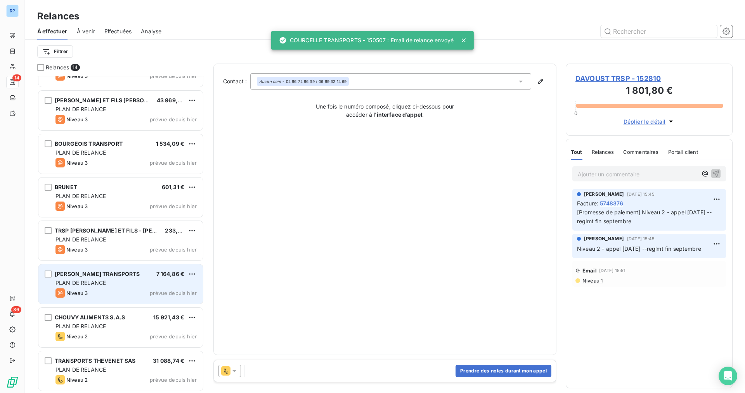
click at [139, 278] on div "[PERSON_NAME] TRANSPORTS 7 164,86 € PLAN DE RELANCE Niveau 3 prévue depuis [DAT…" at bounding box center [120, 285] width 165 height 40
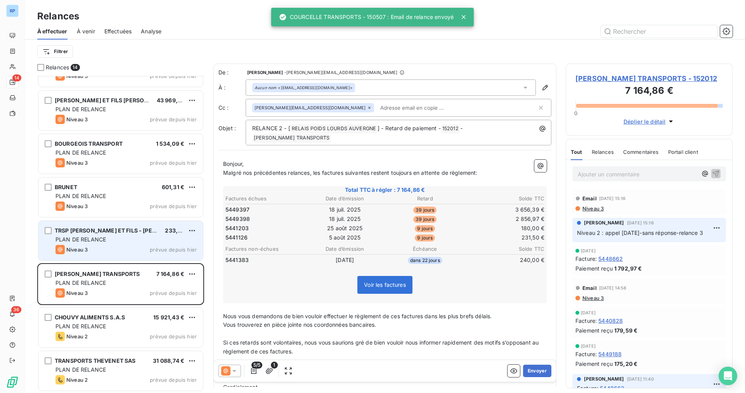
click at [143, 249] on div "Niveau 3 prévue depuis [DATE]" at bounding box center [125, 249] width 141 height 9
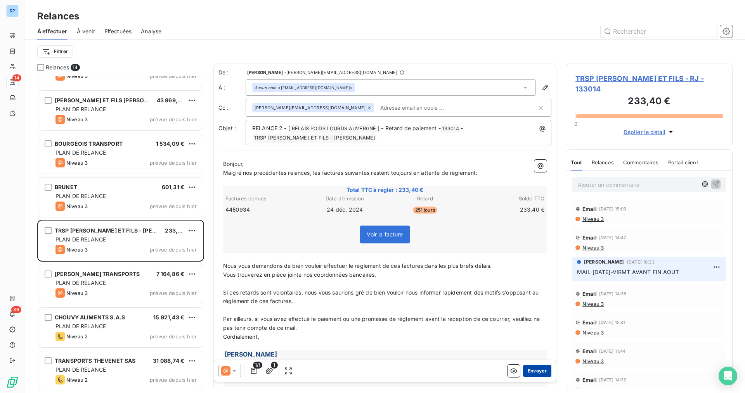
click at [527, 369] on button "Envoyer" at bounding box center [537, 371] width 28 height 12
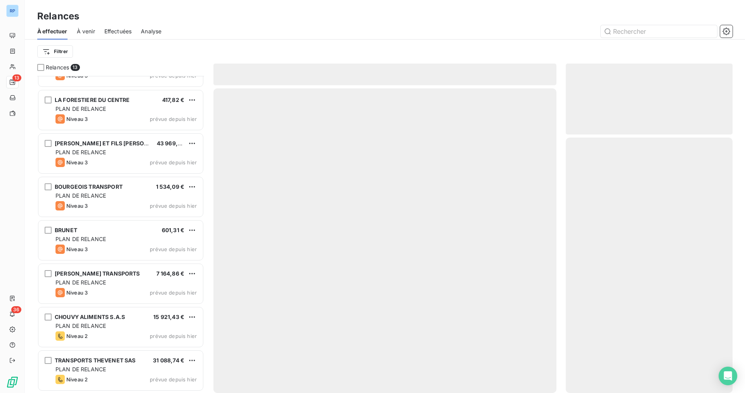
scroll to position [248, 0]
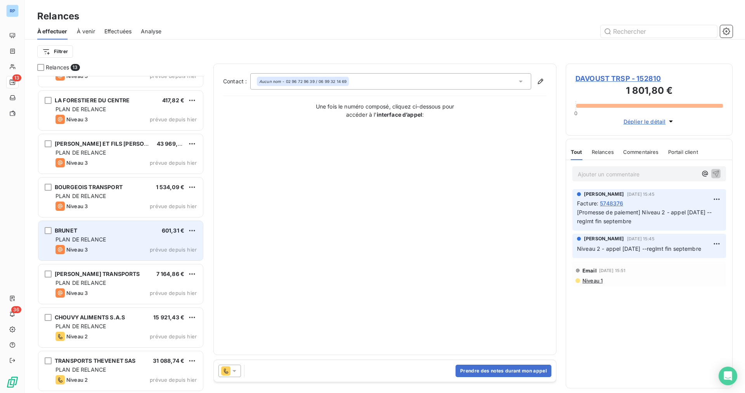
click at [86, 222] on div "BRUNET 601,31 € PLAN DE RELANCE Niveau 3 prévue depuis [DATE]" at bounding box center [120, 241] width 165 height 40
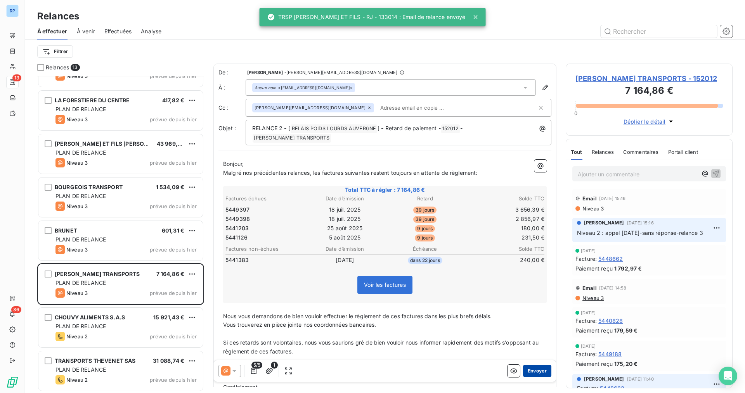
click at [532, 366] on button "Envoyer" at bounding box center [537, 371] width 28 height 12
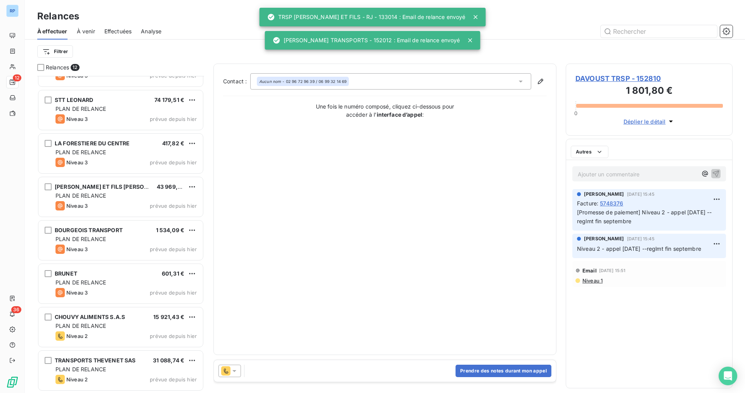
scroll to position [204, 0]
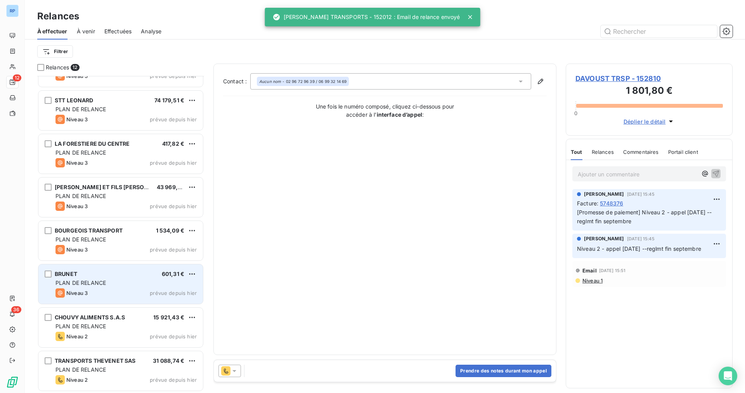
click at [92, 274] on div "BRUNET 601,31 €" at bounding box center [125, 274] width 141 height 7
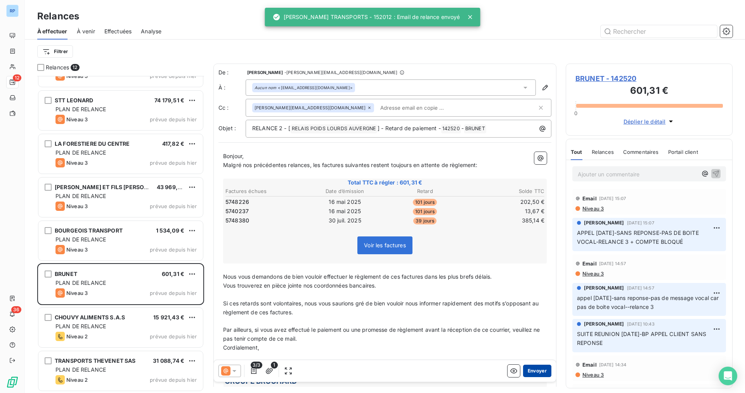
click at [523, 371] on button "Envoyer" at bounding box center [537, 371] width 28 height 12
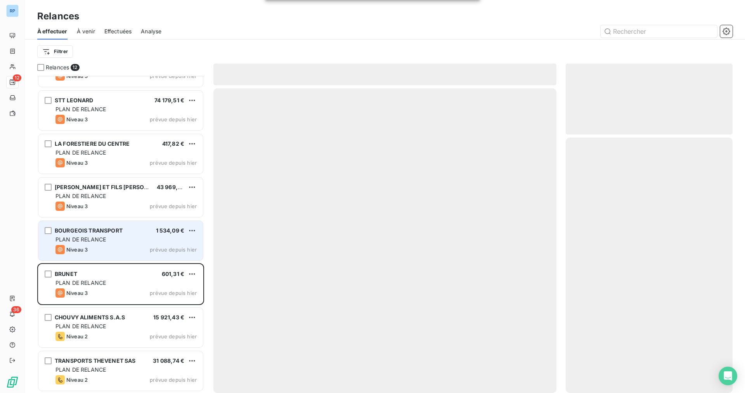
scroll to position [161, 0]
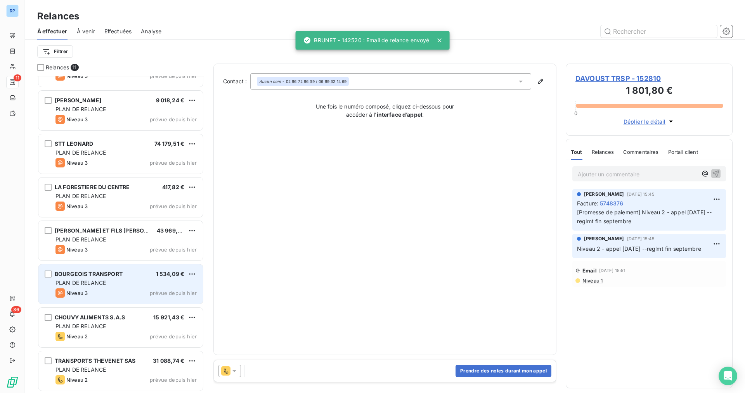
click at [107, 285] on div "PLAN DE RELANCE" at bounding box center [125, 283] width 141 height 8
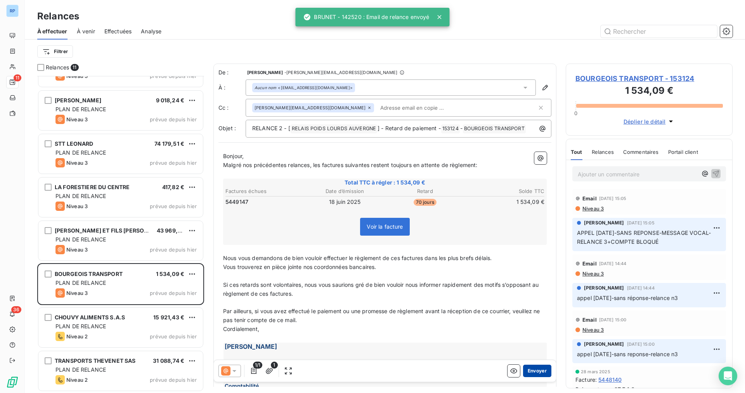
click at [530, 374] on button "Envoyer" at bounding box center [537, 371] width 28 height 12
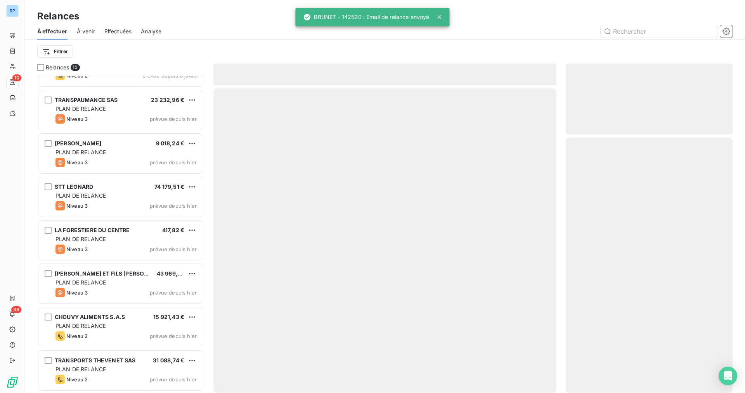
scroll to position [117, 0]
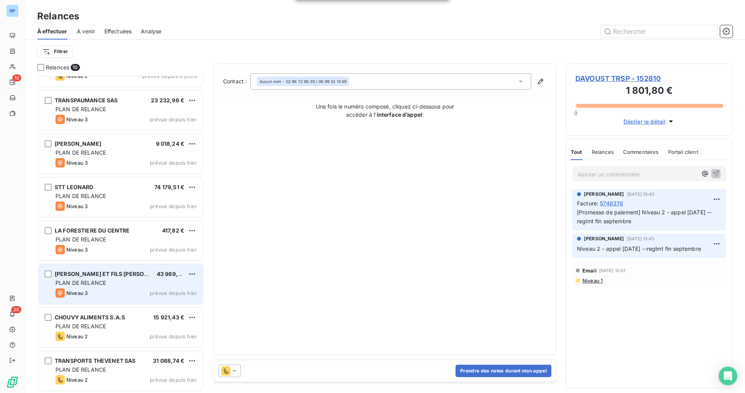
click at [129, 281] on div "PLAN DE RELANCE" at bounding box center [125, 283] width 141 height 8
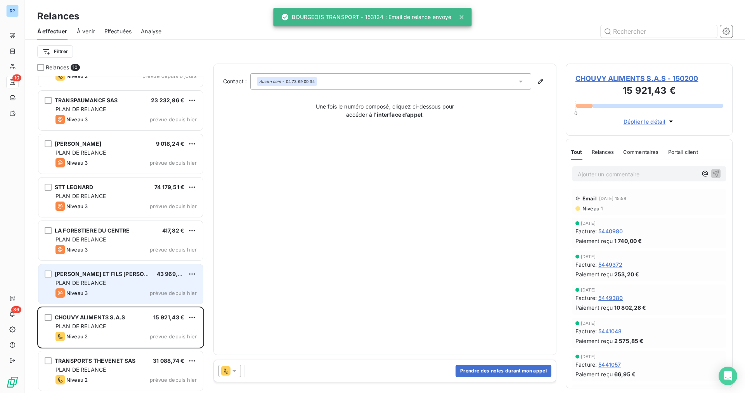
click at [90, 290] on div "Niveau 3 prévue depuis [DATE]" at bounding box center [125, 293] width 141 height 9
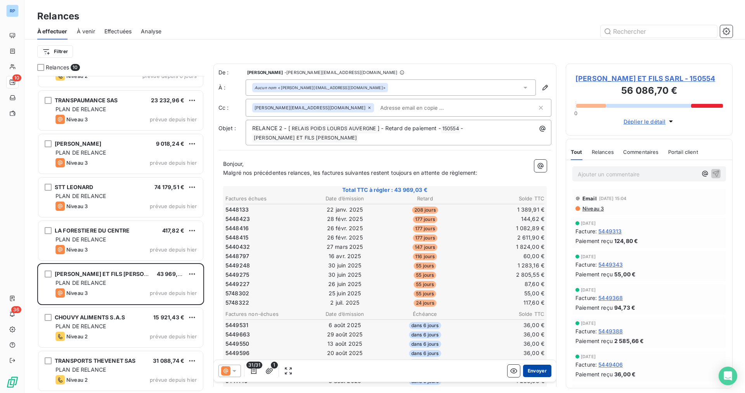
click at [523, 372] on button "Envoyer" at bounding box center [537, 371] width 28 height 12
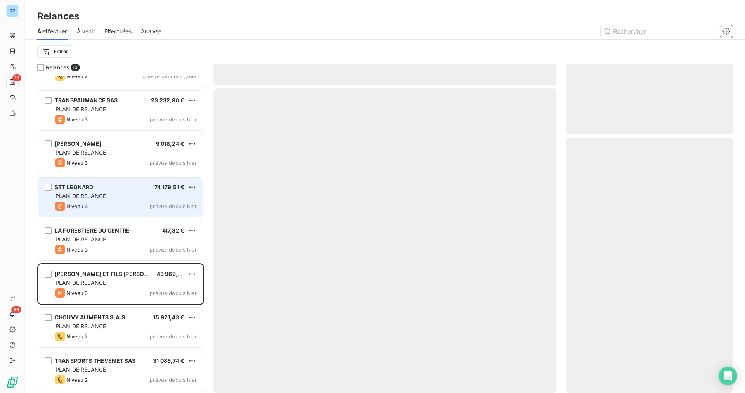
scroll to position [74, 0]
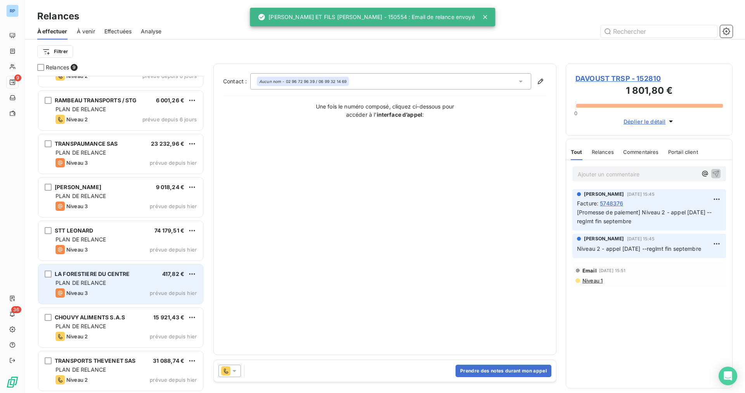
click at [96, 274] on span "LA FORESTIERE DU CENTRE" at bounding box center [92, 274] width 75 height 7
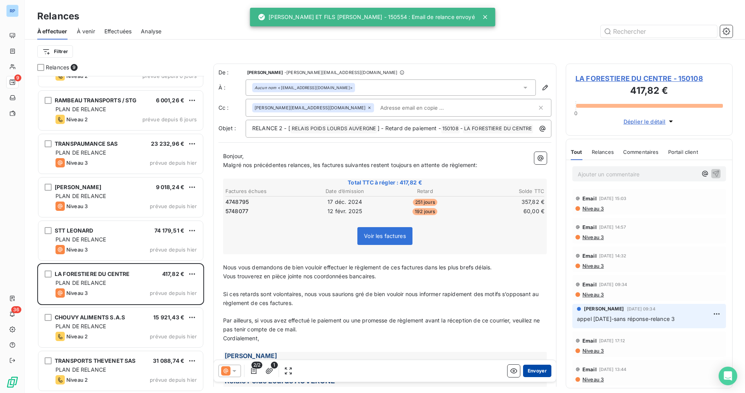
click at [534, 369] on button "Envoyer" at bounding box center [537, 371] width 28 height 12
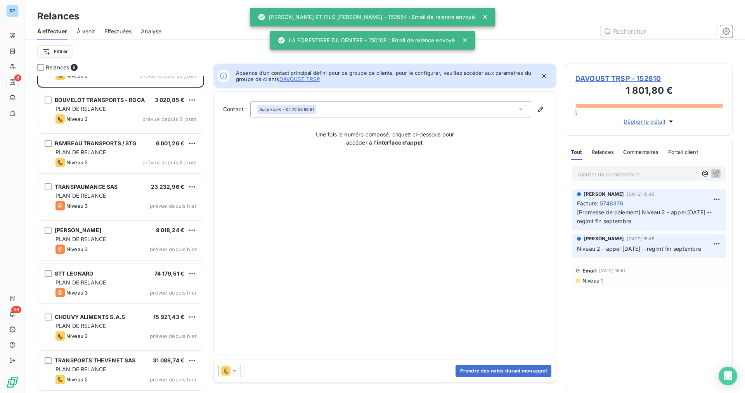
scroll to position [30, 0]
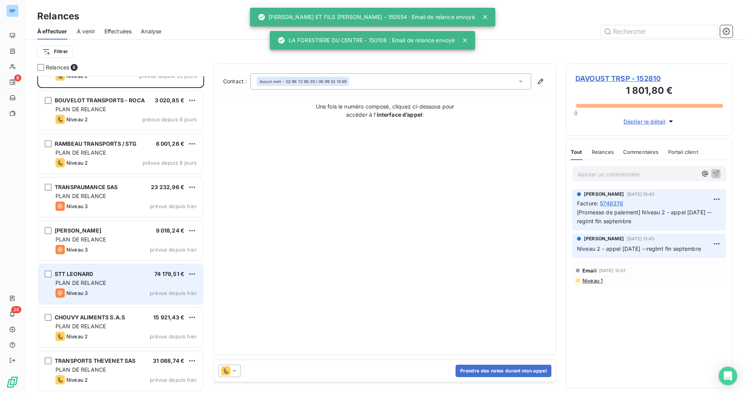
click at [123, 273] on div "STT LEONARD 74 179,51 €" at bounding box center [125, 274] width 141 height 7
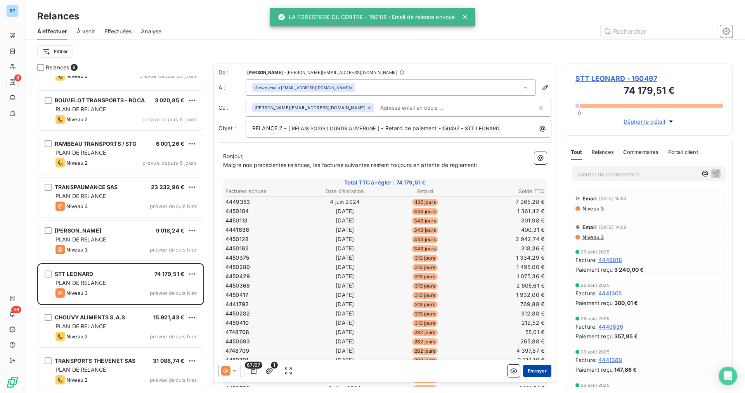
click at [537, 369] on button "Envoyer" at bounding box center [537, 371] width 28 height 12
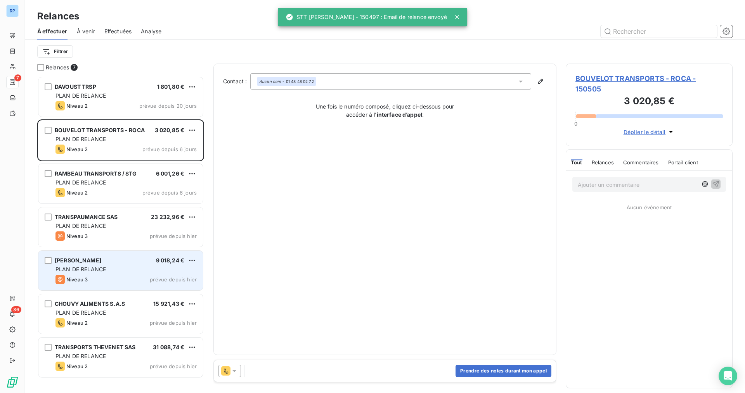
click at [71, 270] on span "PLAN DE RELANCE" at bounding box center [80, 269] width 50 height 7
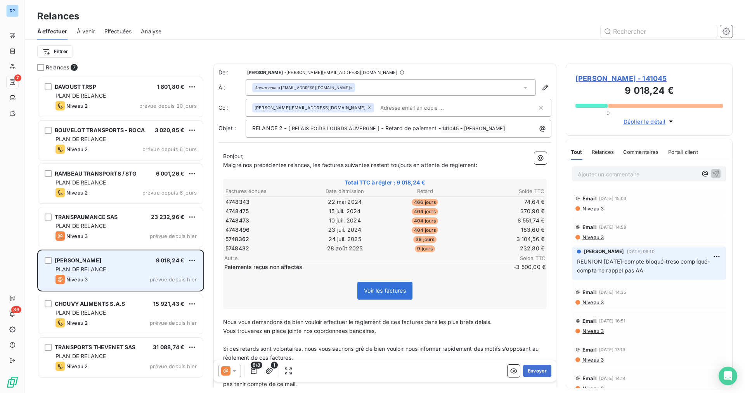
click at [130, 267] on div "PLAN DE RELANCE" at bounding box center [125, 270] width 141 height 8
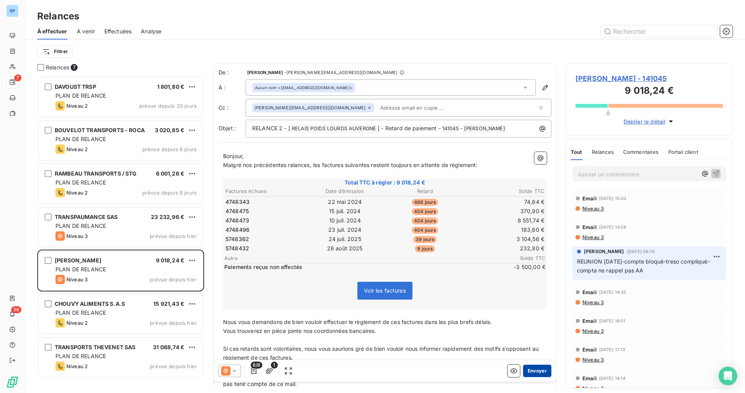
click at [539, 376] on button "Envoyer" at bounding box center [537, 371] width 28 height 12
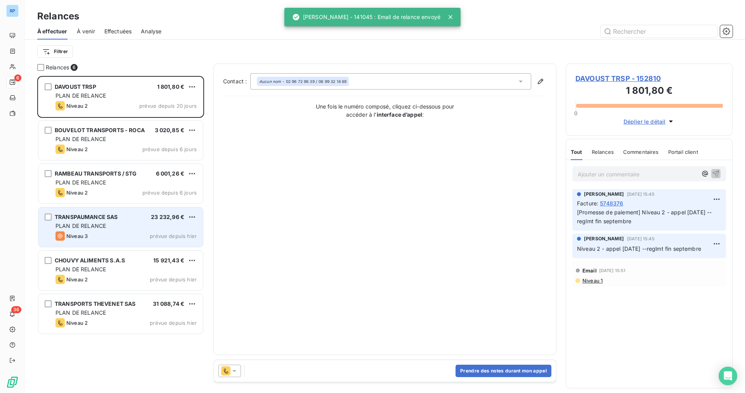
click at [88, 223] on span "PLAN DE RELANCE" at bounding box center [80, 226] width 50 height 7
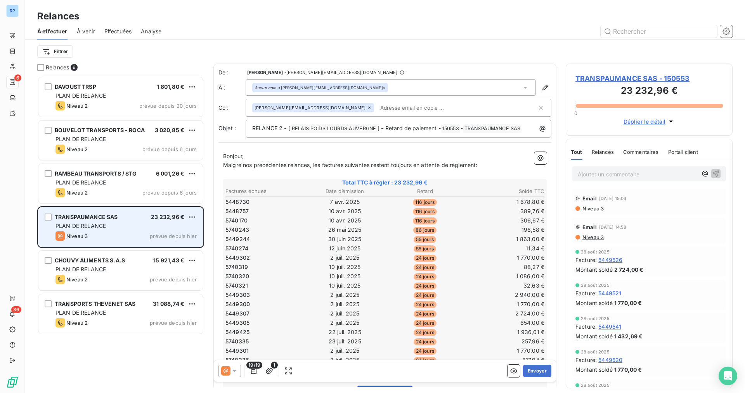
click at [150, 223] on div "PLAN DE RELANCE" at bounding box center [125, 226] width 141 height 8
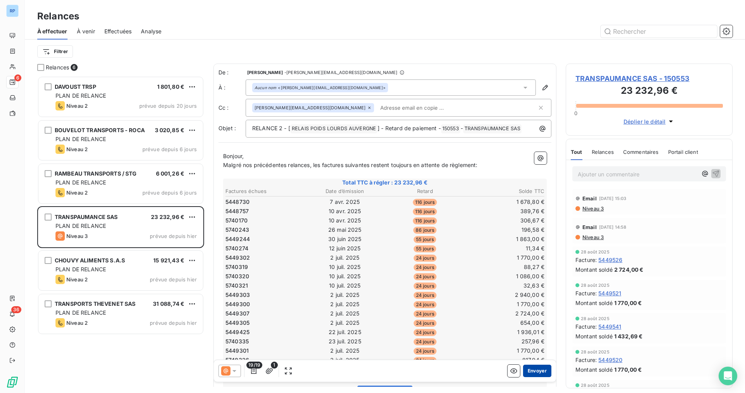
click at [539, 373] on button "Envoyer" at bounding box center [537, 371] width 28 height 12
